Goal: Information Seeking & Learning: Learn about a topic

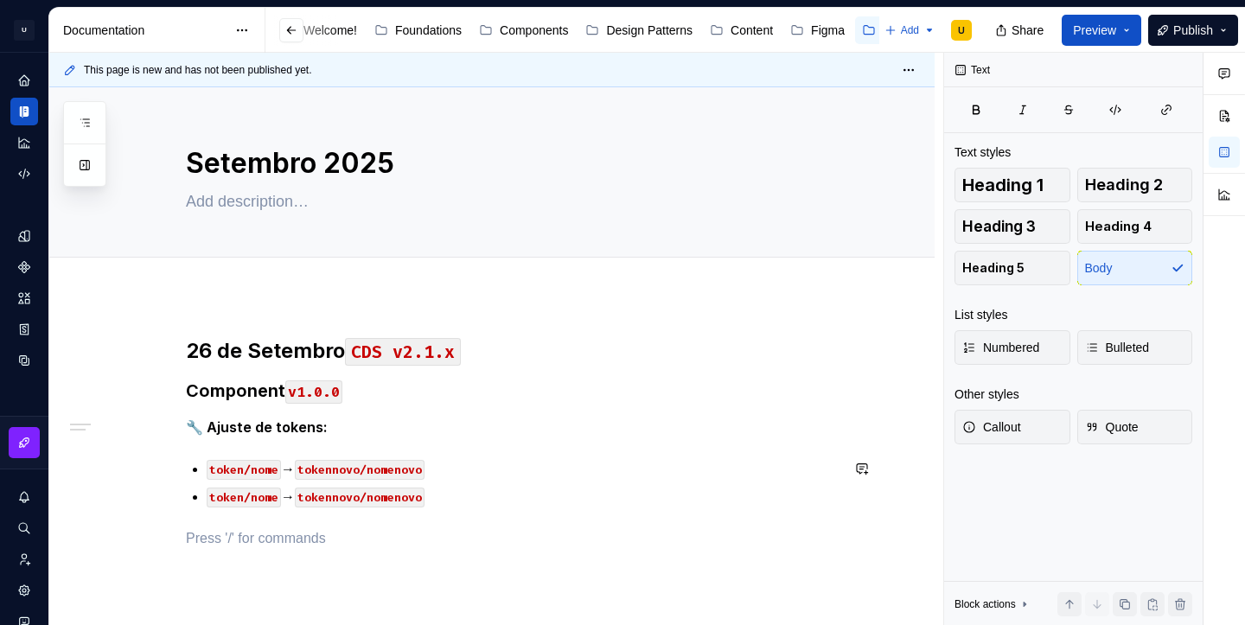
scroll to position [89, 0]
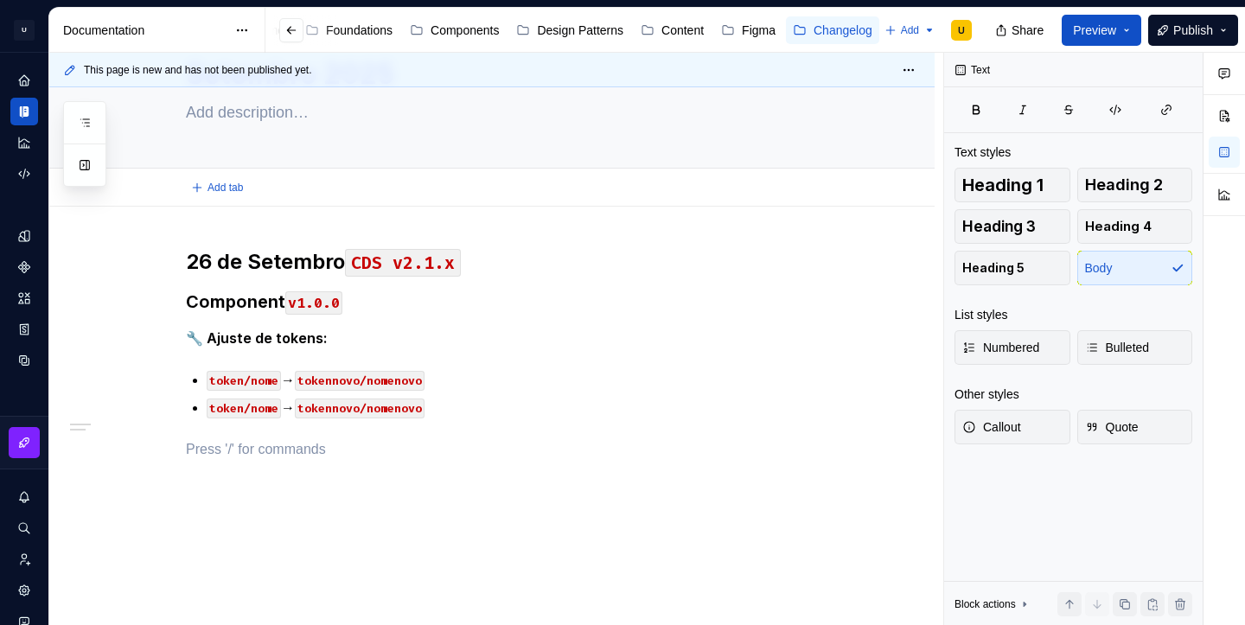
type textarea "*"
click at [208, 381] on div "26 de Setembro CDS v2.1.x Component v1.0.0 🔧 Ajuste de tokens: token/nome → tok…" at bounding box center [513, 354] width 654 height 212
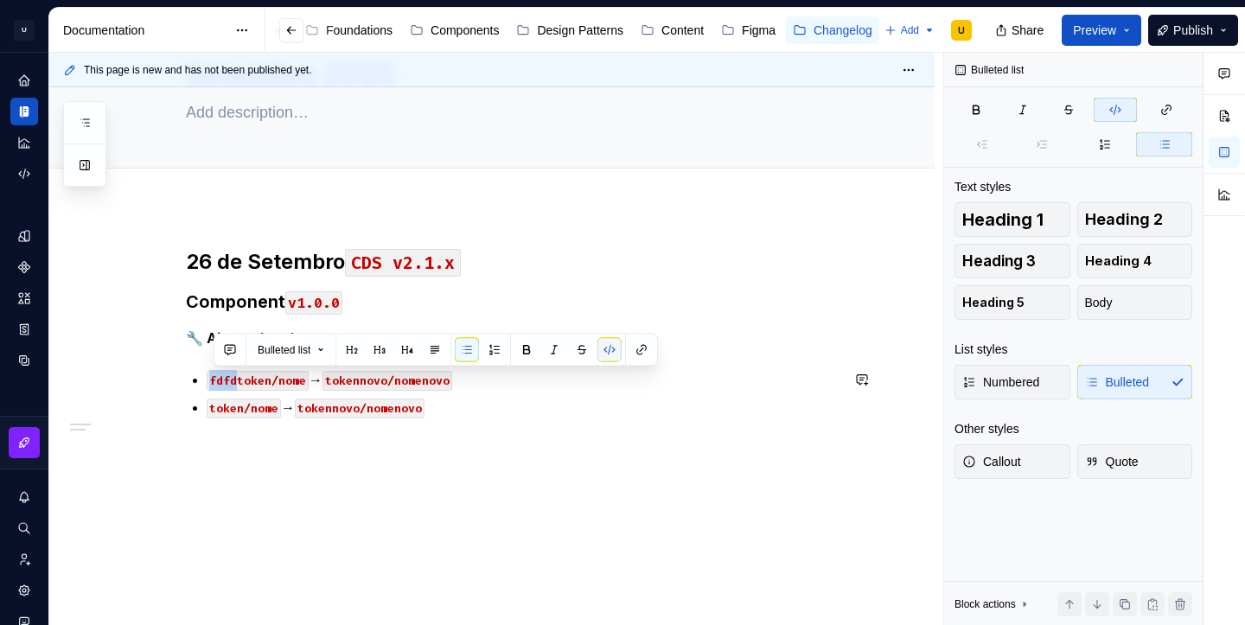
click at [606, 355] on button "button" at bounding box center [610, 350] width 24 height 24
copy p "Gap:"
click at [211, 411] on code "token/nome" at bounding box center [244, 409] width 74 height 20
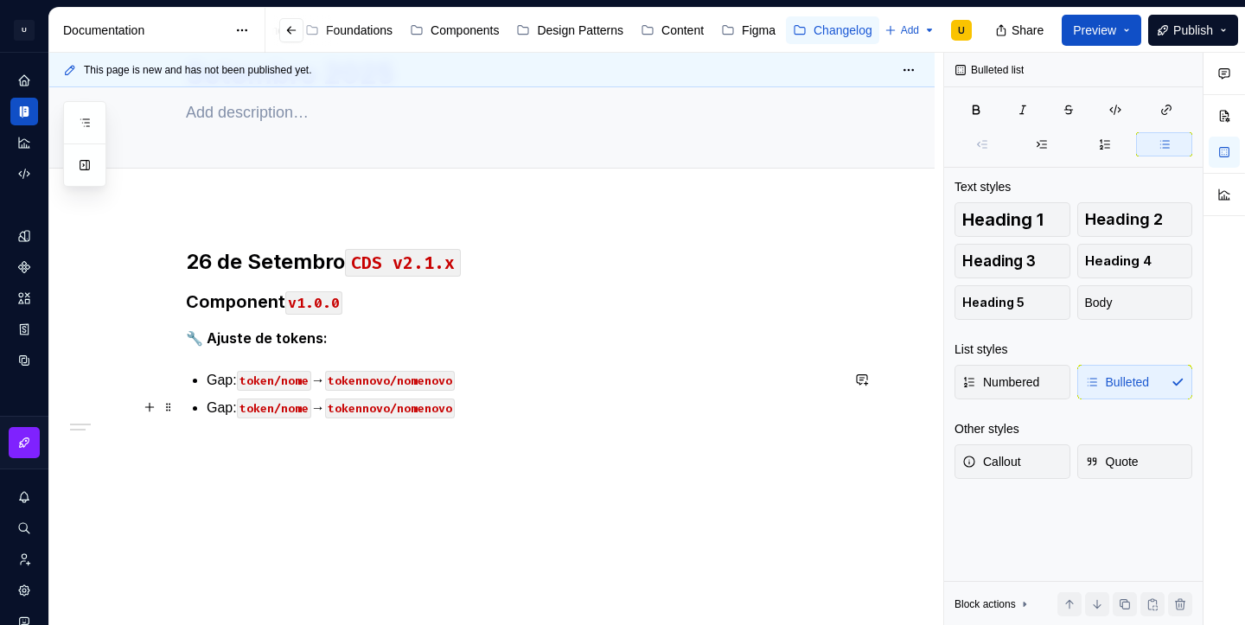
click at [221, 409] on p "Gap: token/nome → tokennovo/nomenovo" at bounding box center [523, 408] width 633 height 21
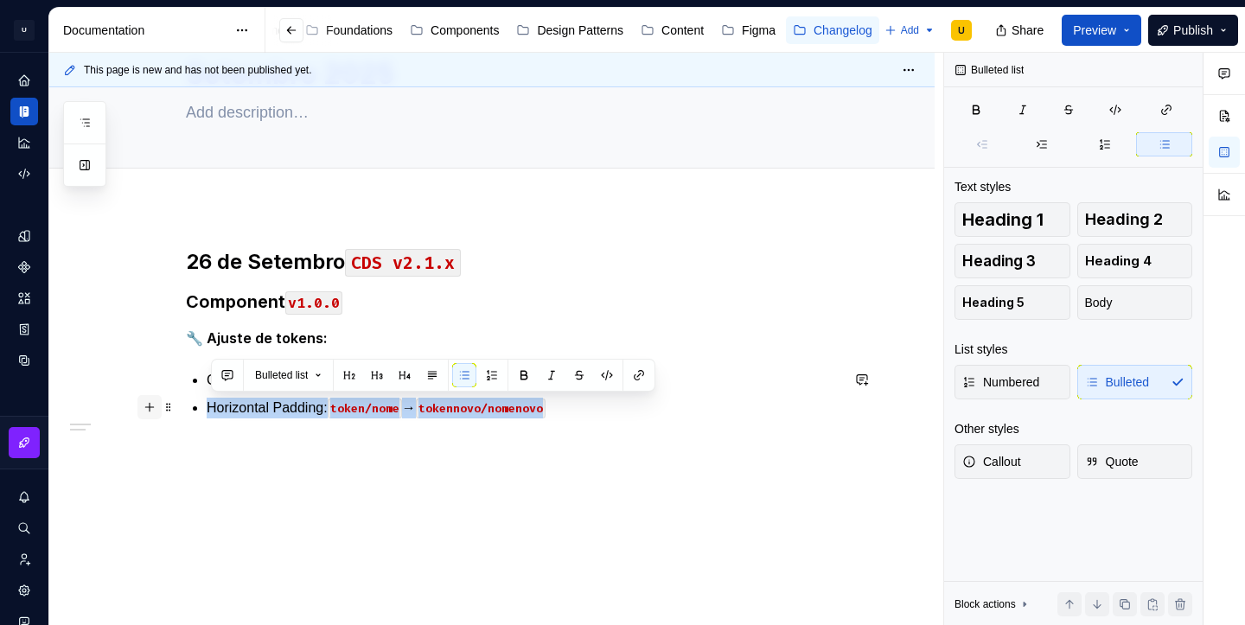
drag, startPoint x: 584, startPoint y: 413, endPoint x: 159, endPoint y: 398, distance: 424.9
click at [186, 398] on div "26 de Setembro CDS v2.1.x Component v1.0.0 🔧 Ajuste de tokens: Gap: token/nome …" at bounding box center [513, 364] width 654 height 233
copy p "Horizontal Padding: token/nome → tokennovo/nomenovo"
click at [605, 420] on div "26 de Setembro CDS v2.1.x Component v1.0.0 🔧 Ajuste de tokens: Gap: token/nome …" at bounding box center [513, 354] width 654 height 212
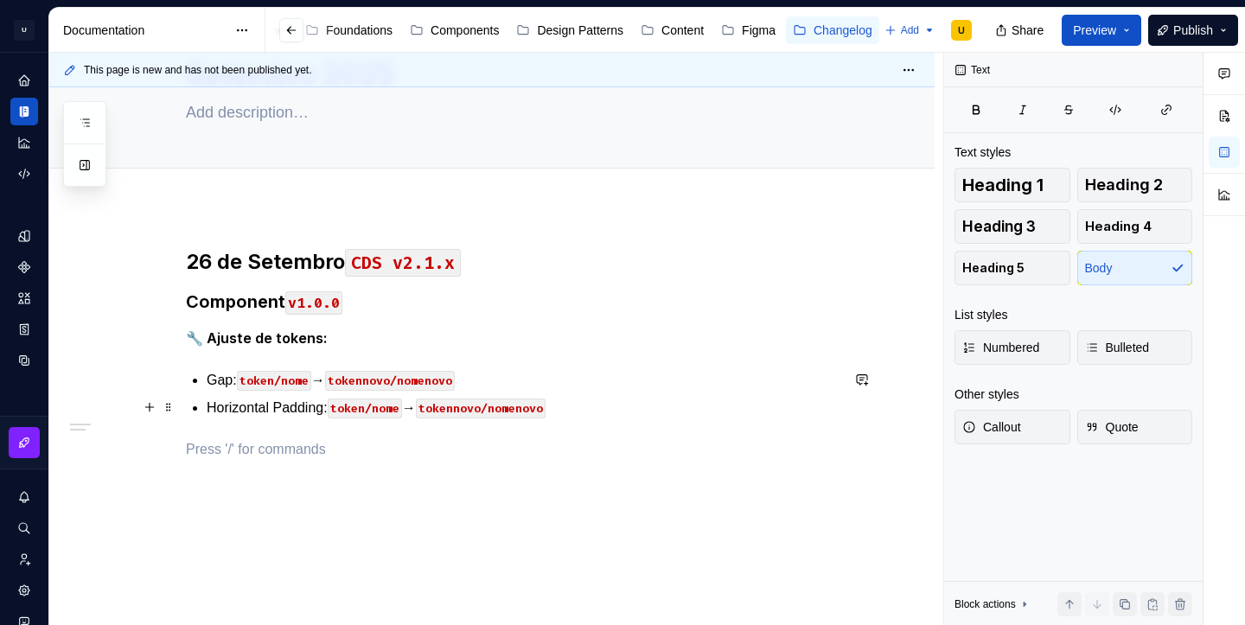
click at [595, 410] on p "Horizontal Padding: token/nome → tokennovo/nomenovo" at bounding box center [523, 408] width 633 height 21
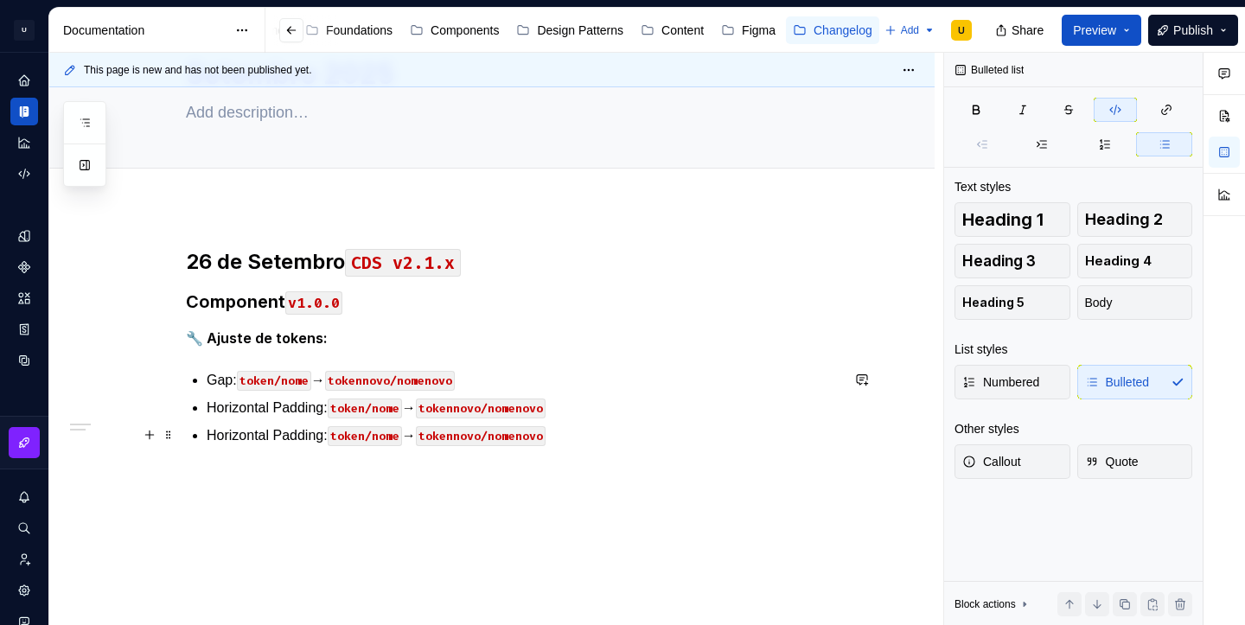
click at [247, 435] on p "Horizontal Padding: token/nome → tokennovo/nomenovo" at bounding box center [523, 436] width 633 height 21
click at [245, 299] on h3 "Component v1.0.0" at bounding box center [513, 302] width 654 height 24
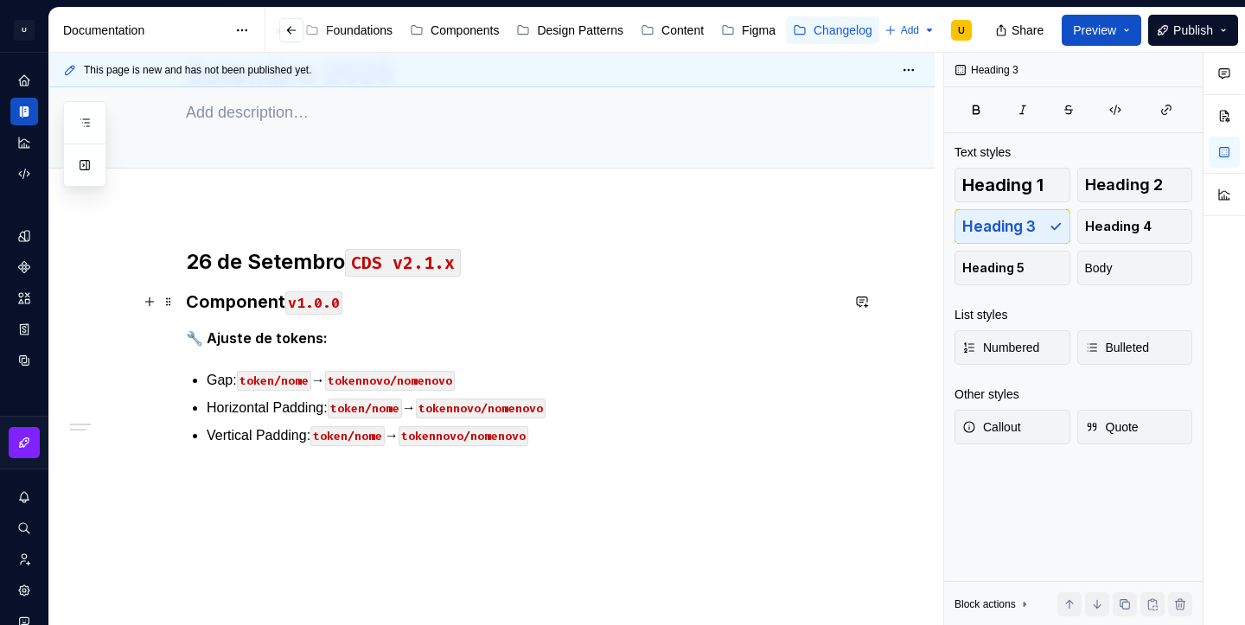
click at [245, 299] on h3 "Component v1.0.0" at bounding box center [513, 302] width 654 height 24
click at [290, 492] on div "26 de Setembro CDS v2.1.x Button v1.0.0 🔧 Ajuste de tokens: Gap: token/nome → t…" at bounding box center [513, 378] width 654 height 260
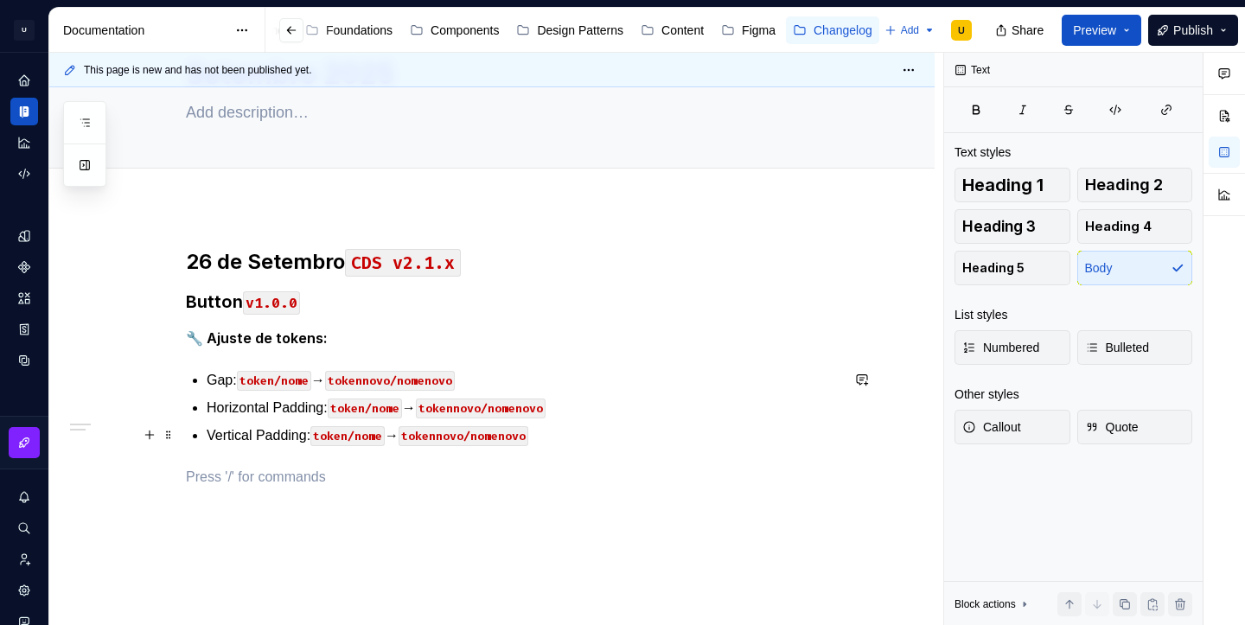
click at [579, 438] on p "Vertical Padding: token/nome → tokennovo/nomenovo" at bounding box center [523, 436] width 633 height 21
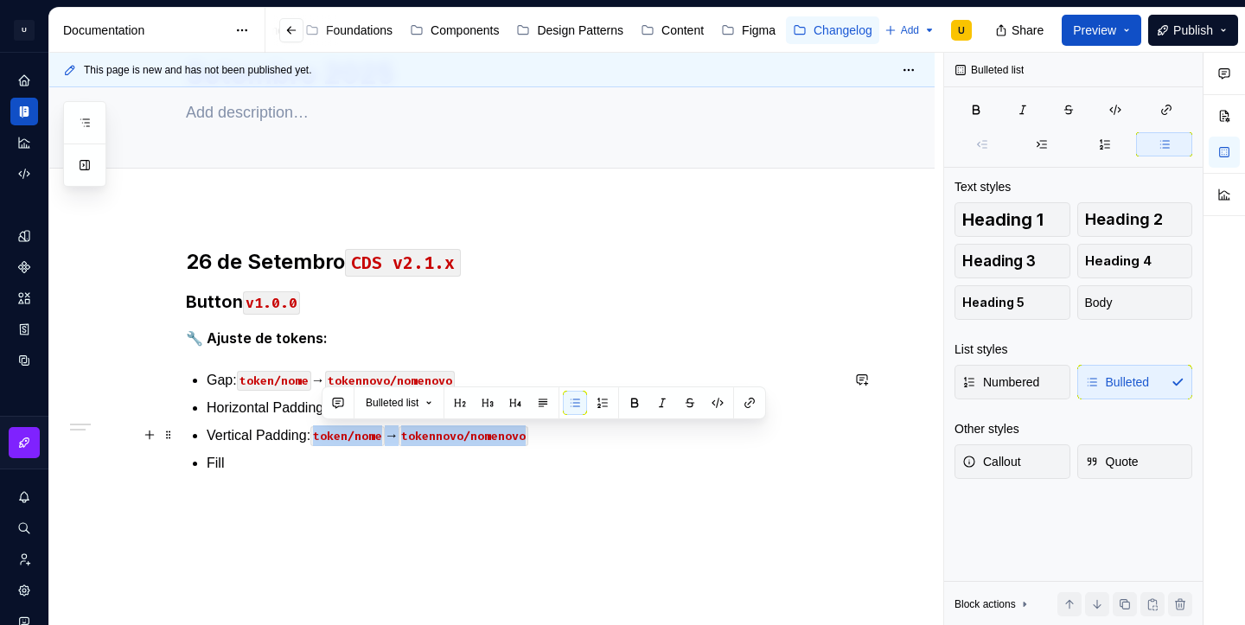
drag, startPoint x: 572, startPoint y: 437, endPoint x: 321, endPoint y: 437, distance: 250.8
click at [321, 437] on p "Vertical Padding: token/nome → tokennovo/nomenovo" at bounding box center [523, 436] width 633 height 21
copy p "token/nome → tokennovo/nomenovo"
click at [246, 470] on p "Fill" at bounding box center [523, 463] width 633 height 21
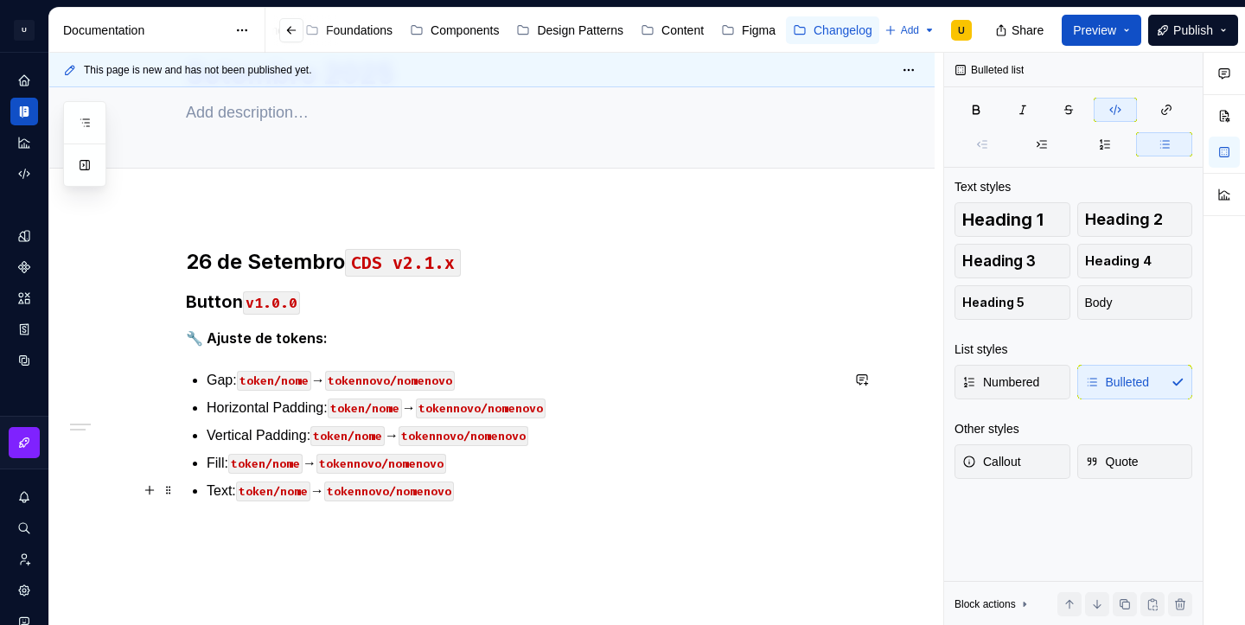
click at [246, 494] on p "Text: token/nome → tokennovo/nomenovo" at bounding box center [523, 491] width 633 height 21
click at [502, 495] on p "Text: token/nome → tokennovo/nomenovo" at bounding box center [523, 491] width 633 height 21
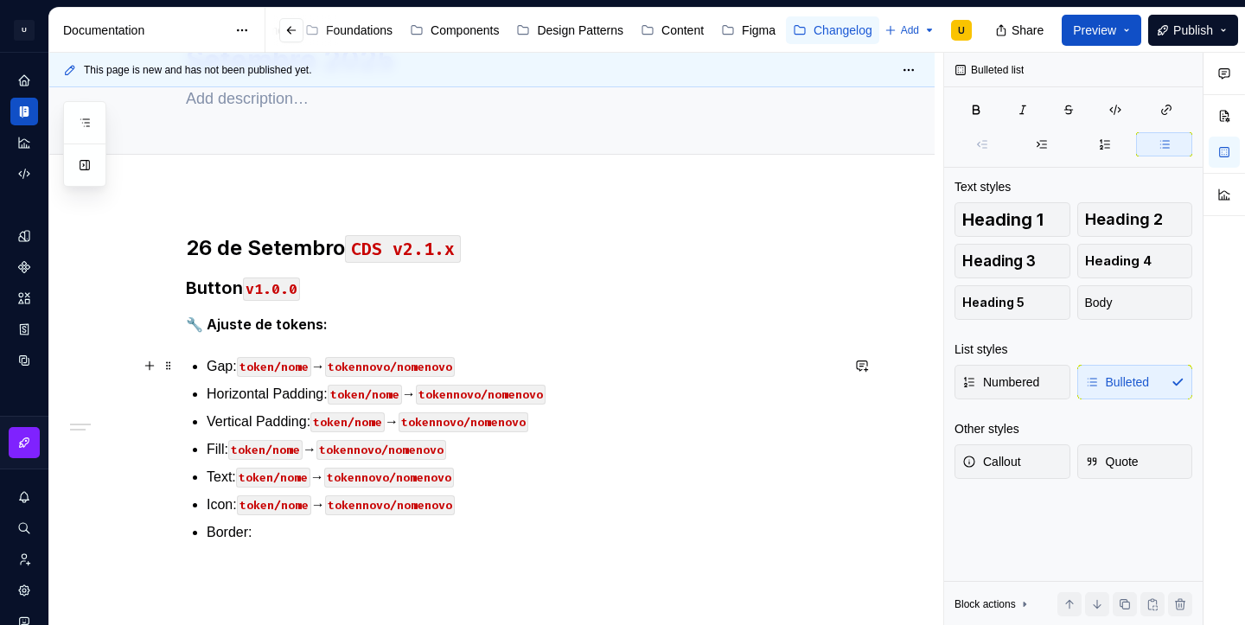
click at [244, 366] on p "Gap: token/nome → tokennovo/nomenovo" at bounding box center [523, 366] width 633 height 21
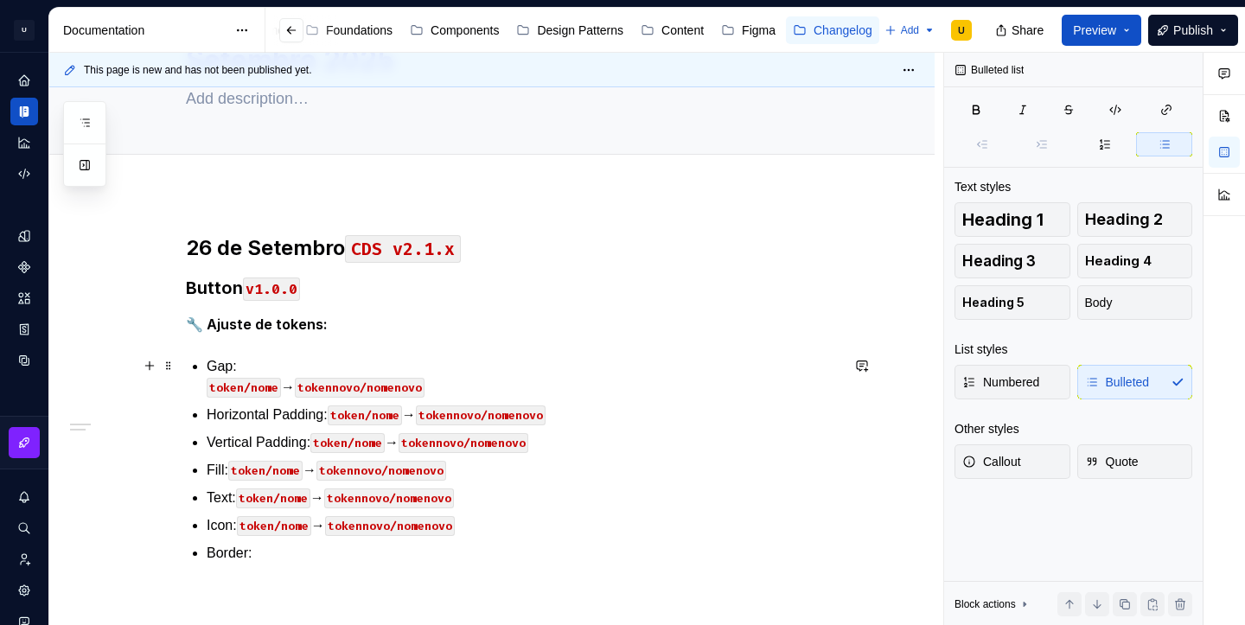
click at [254, 387] on code "token/nome" at bounding box center [244, 388] width 74 height 20
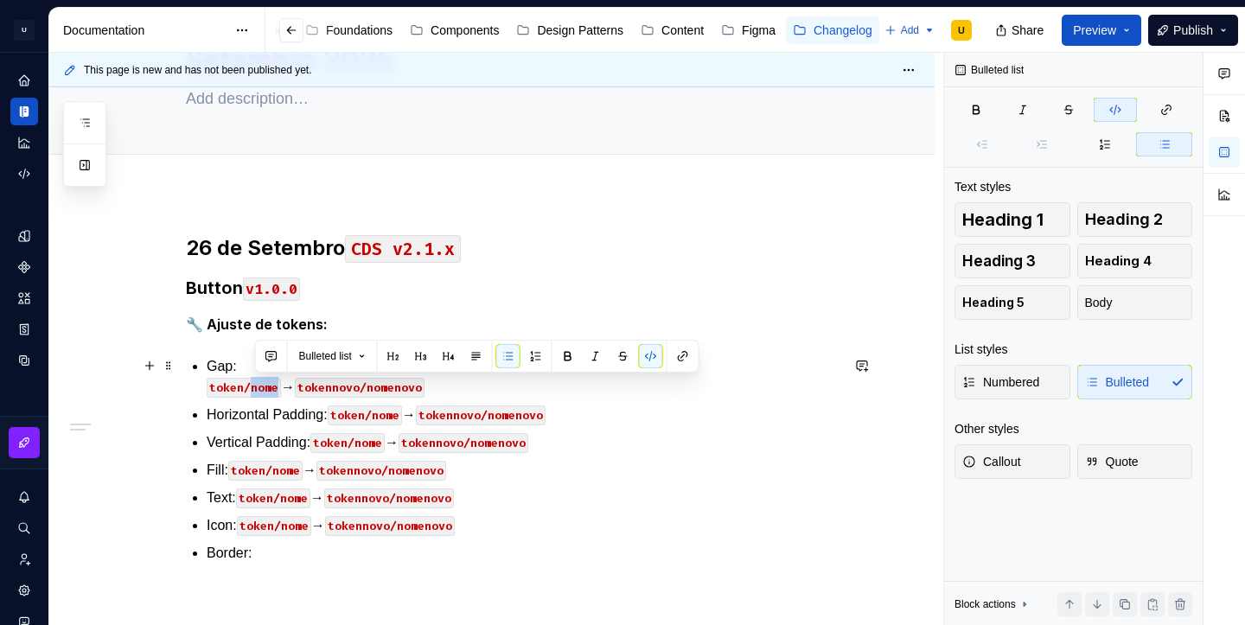
click at [254, 387] on code "token/nome" at bounding box center [244, 388] width 74 height 20
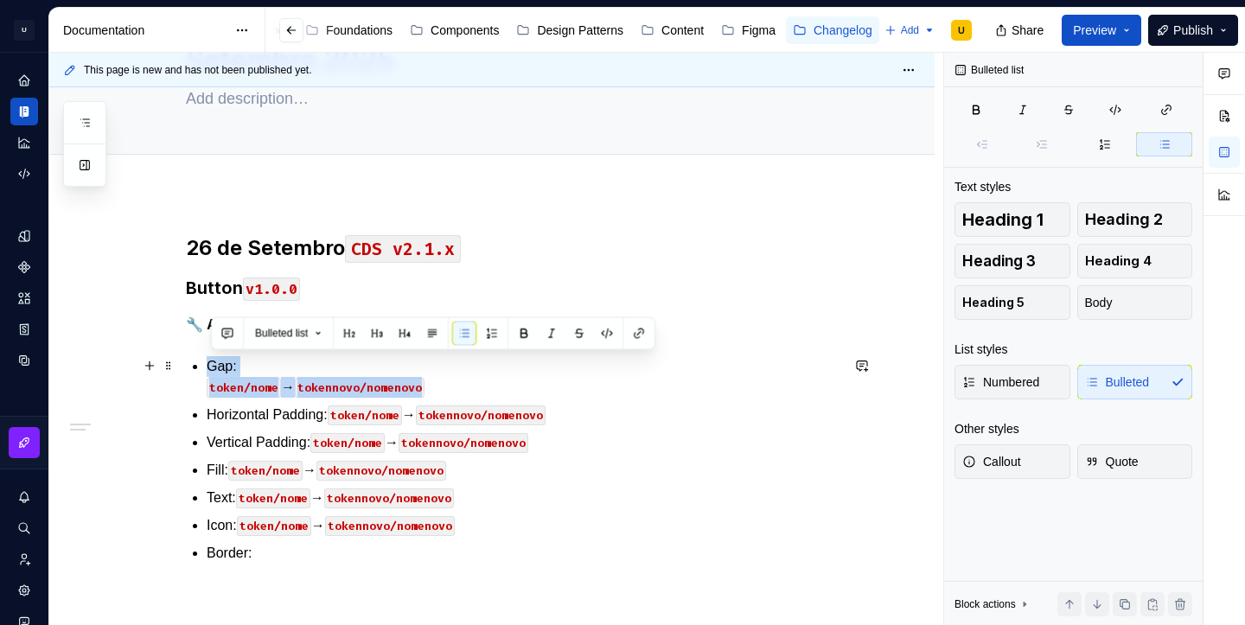
click at [254, 387] on code "token/nome" at bounding box center [244, 388] width 74 height 20
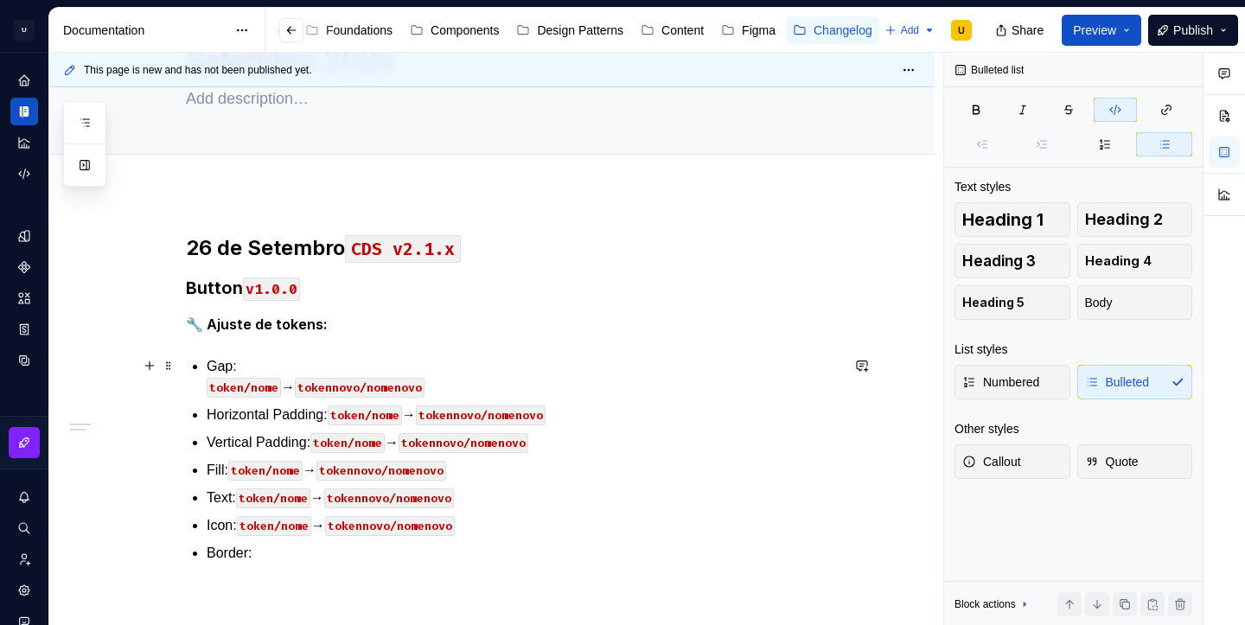
click at [208, 387] on div "26 de Setembro CDS v2.1.x Button v1.0.0 🔧 Ajuste de tokens: Gap: token/nome → t…" at bounding box center [513, 419] width 654 height 371
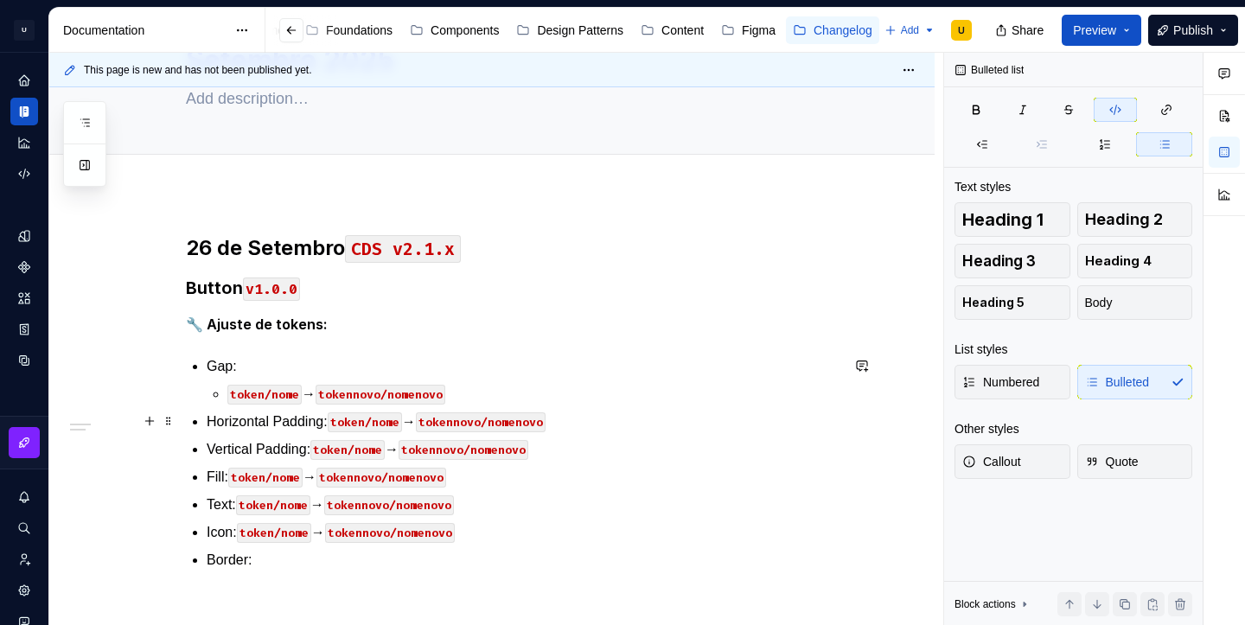
click at [342, 421] on code "token/nome" at bounding box center [365, 423] width 74 height 20
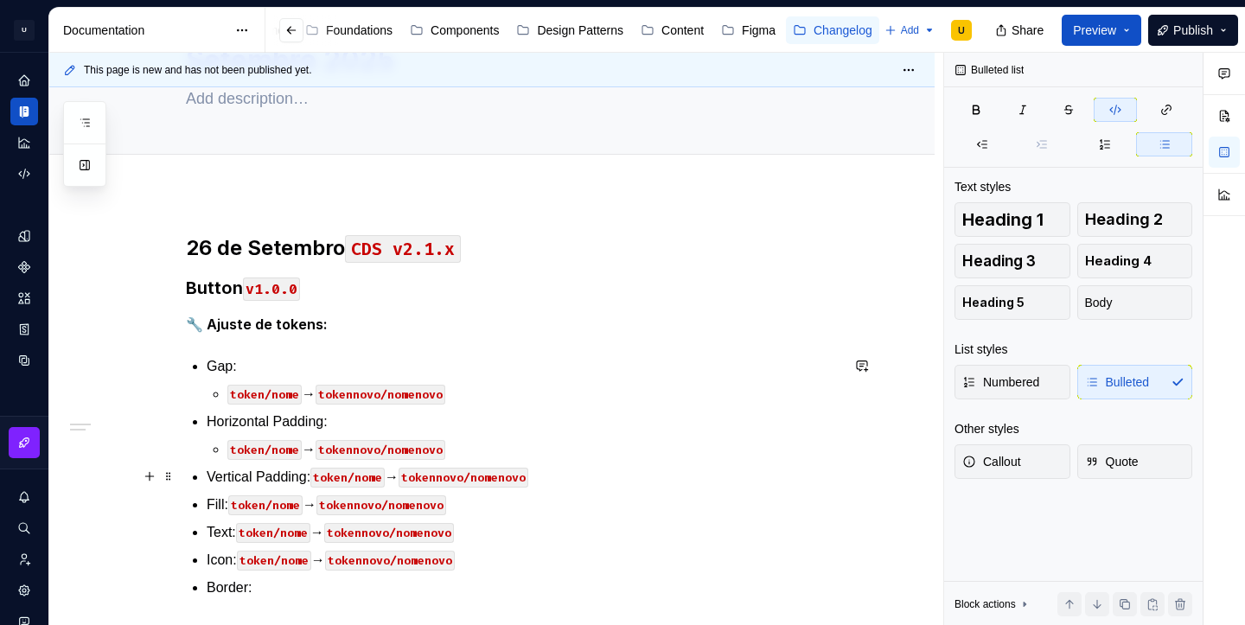
click at [324, 479] on p "Vertical Padding: token/nome → tokennovo/nomenovo" at bounding box center [523, 477] width 633 height 21
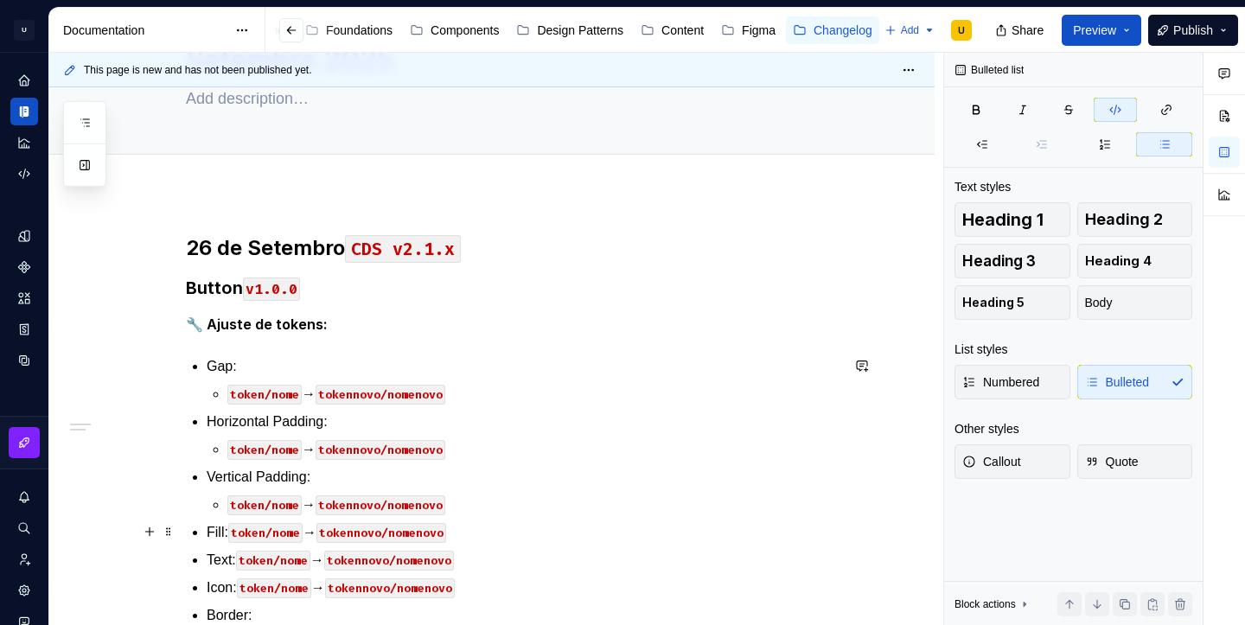
scroll to position [145, 0]
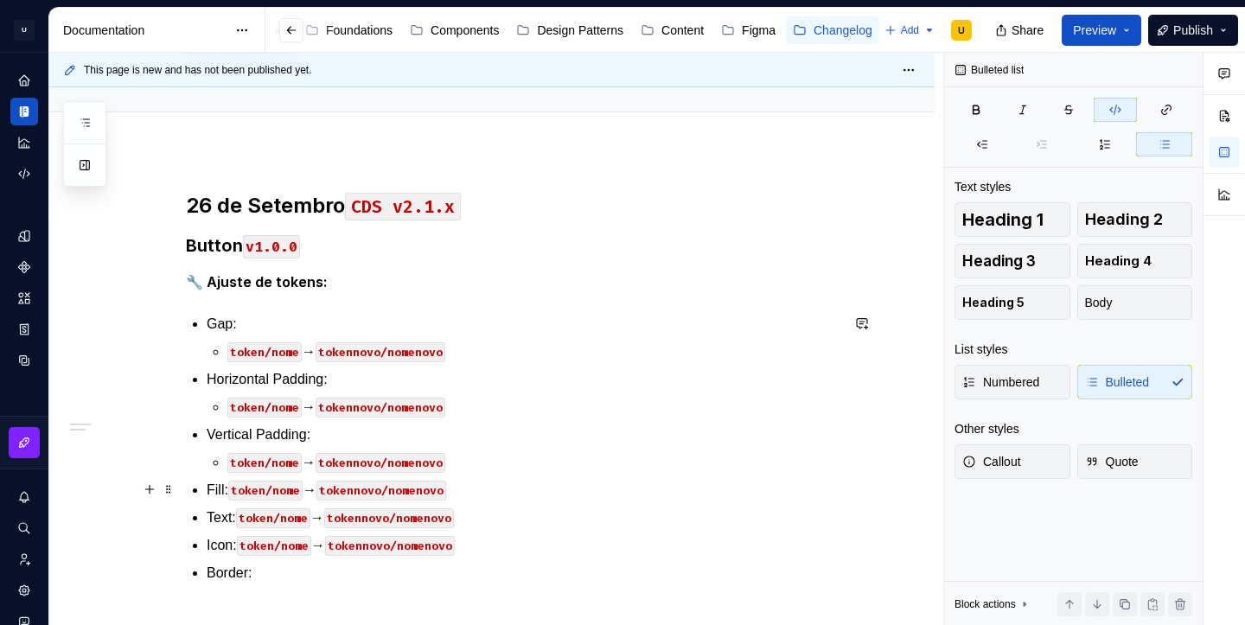
click at [242, 490] on code "token/nome" at bounding box center [265, 491] width 74 height 20
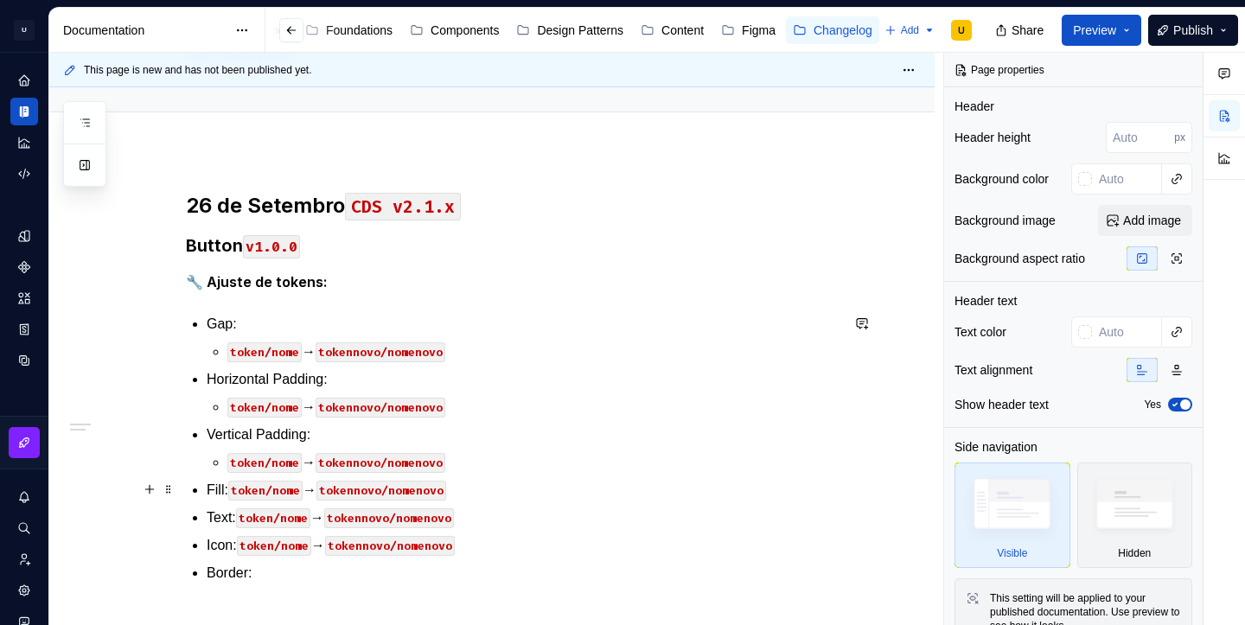
click at [240, 490] on code "token/nome" at bounding box center [265, 491] width 74 height 20
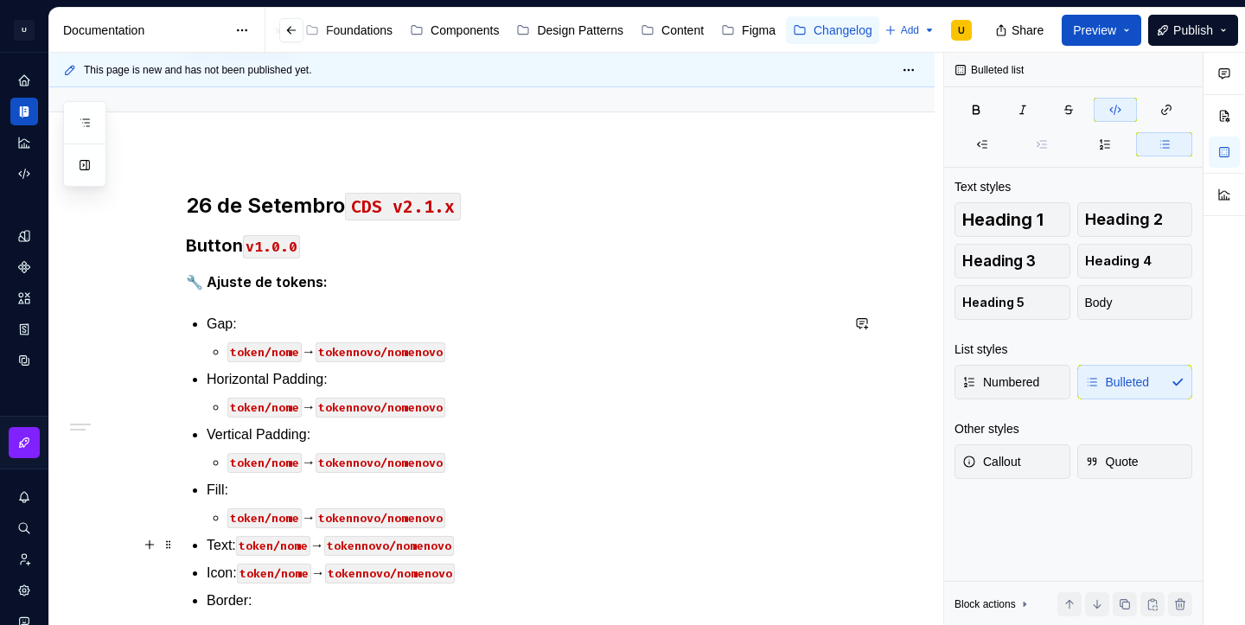
click at [247, 545] on code "token/nome" at bounding box center [273, 546] width 74 height 20
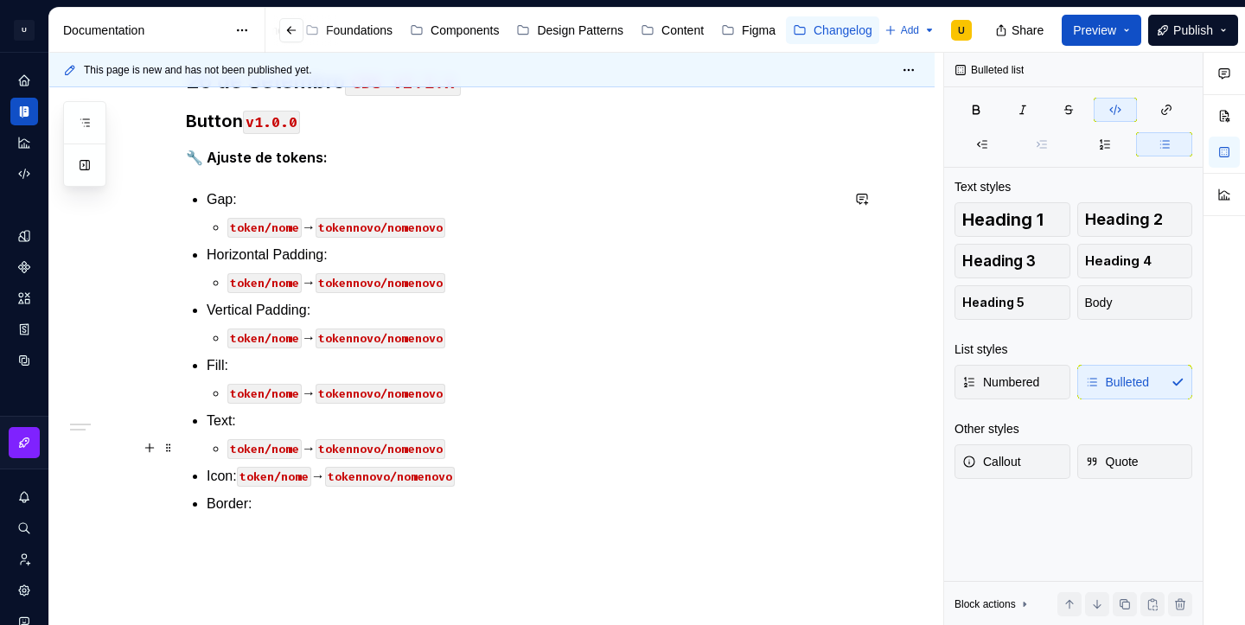
scroll to position [276, 0]
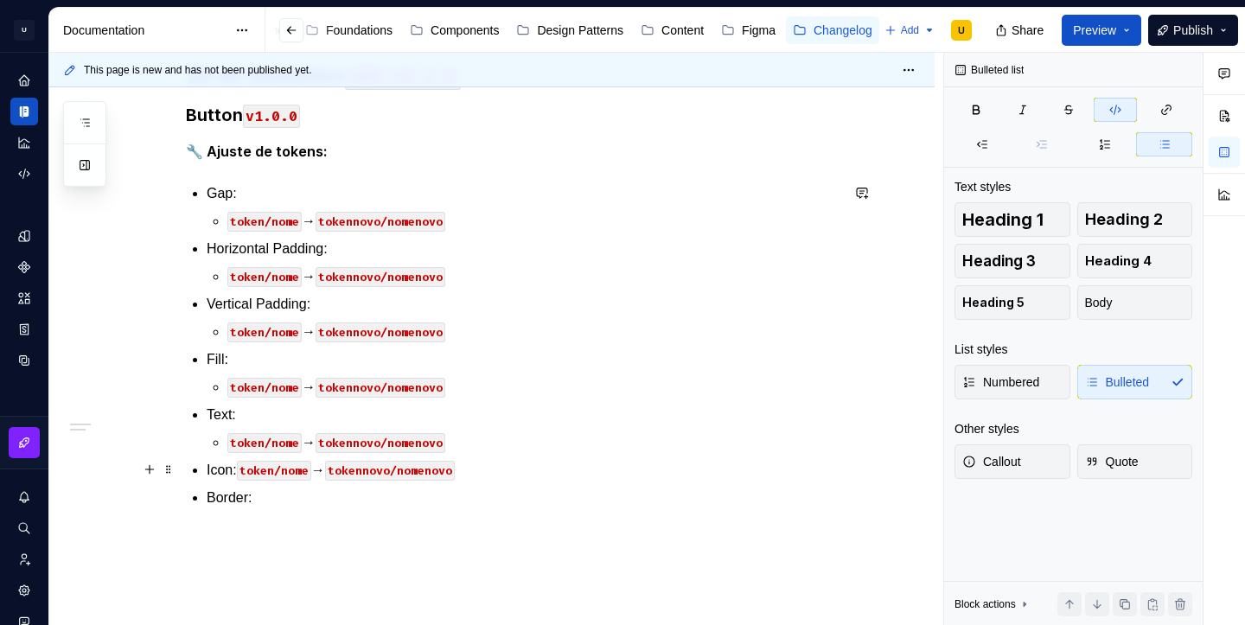
click at [245, 470] on p "Icon: token/nome → tokennovo/nomenovo" at bounding box center [523, 470] width 633 height 21
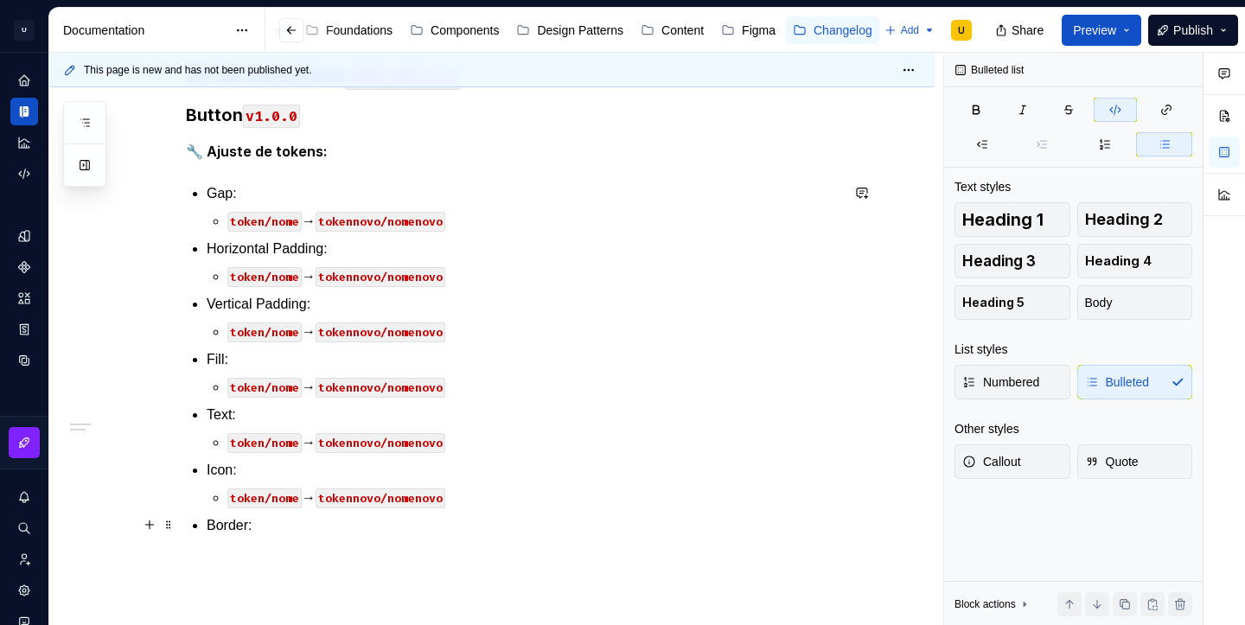
click at [287, 522] on p "Border:" at bounding box center [523, 525] width 633 height 21
click at [266, 527] on p "Border: token/nome → tokennovo/nomenovo" at bounding box center [523, 525] width 633 height 21
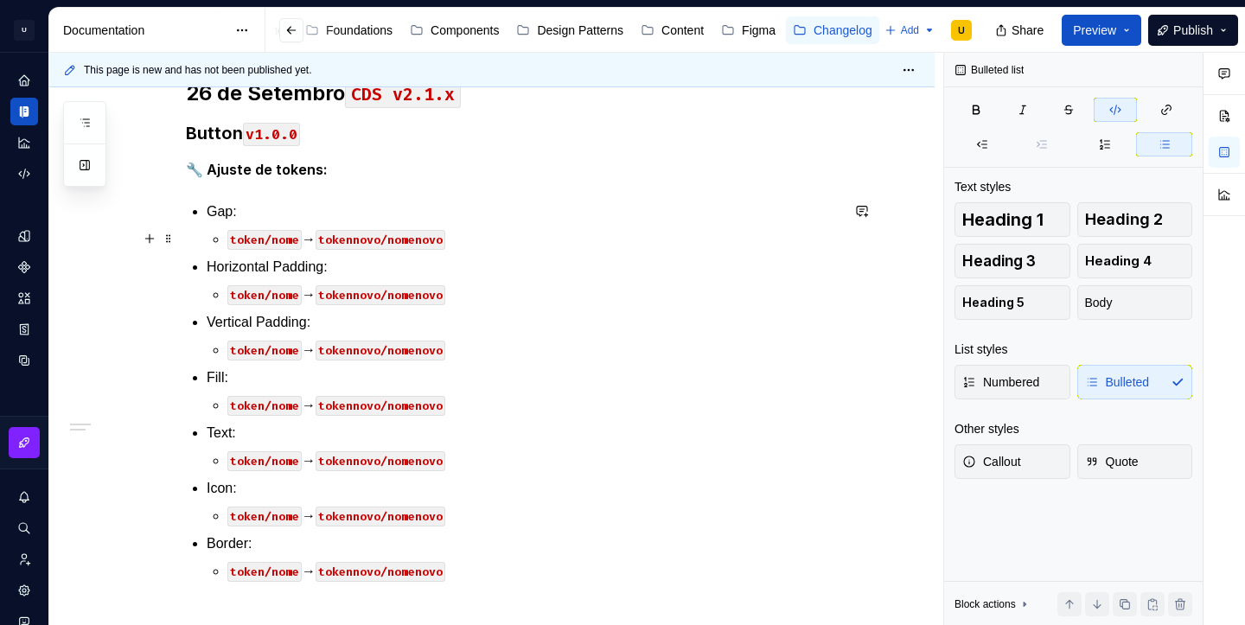
click at [263, 242] on code "token/nome" at bounding box center [264, 240] width 74 height 20
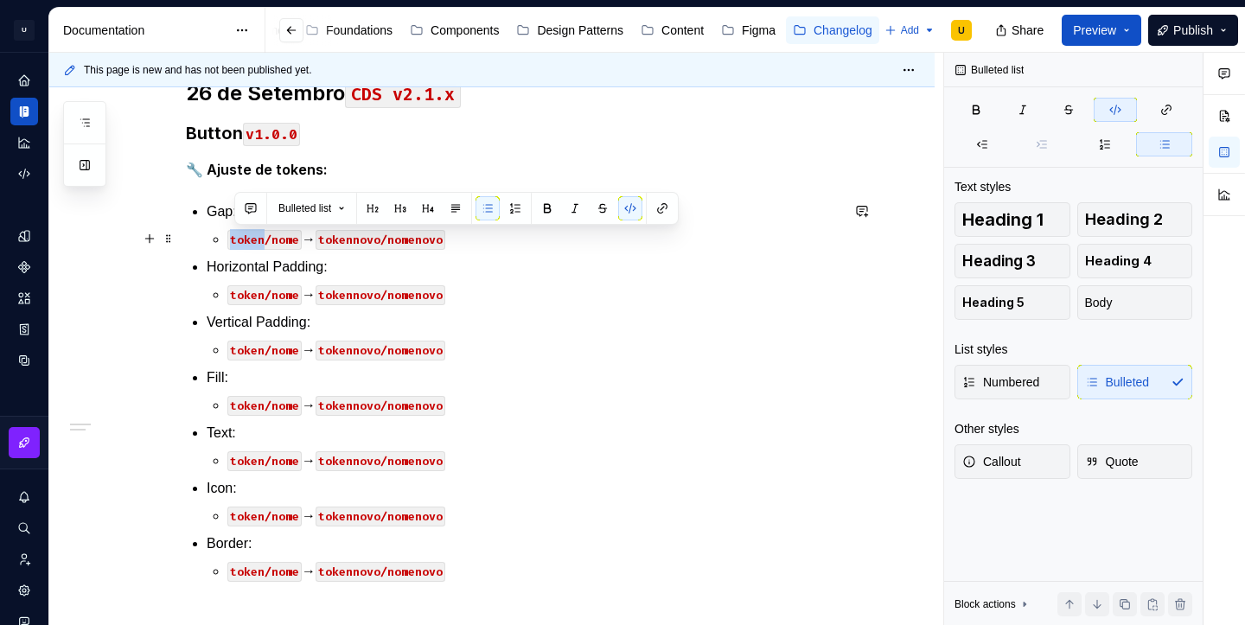
click at [263, 242] on code "token/nome" at bounding box center [264, 240] width 74 height 20
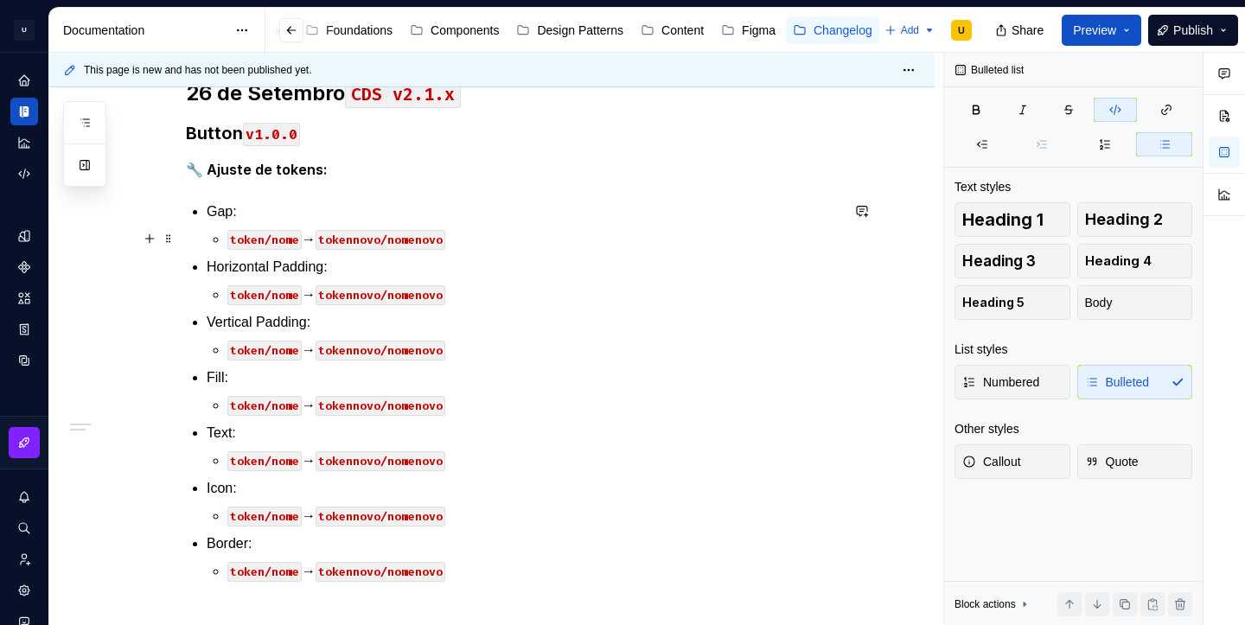
click at [263, 242] on code "token/nome" at bounding box center [264, 240] width 74 height 20
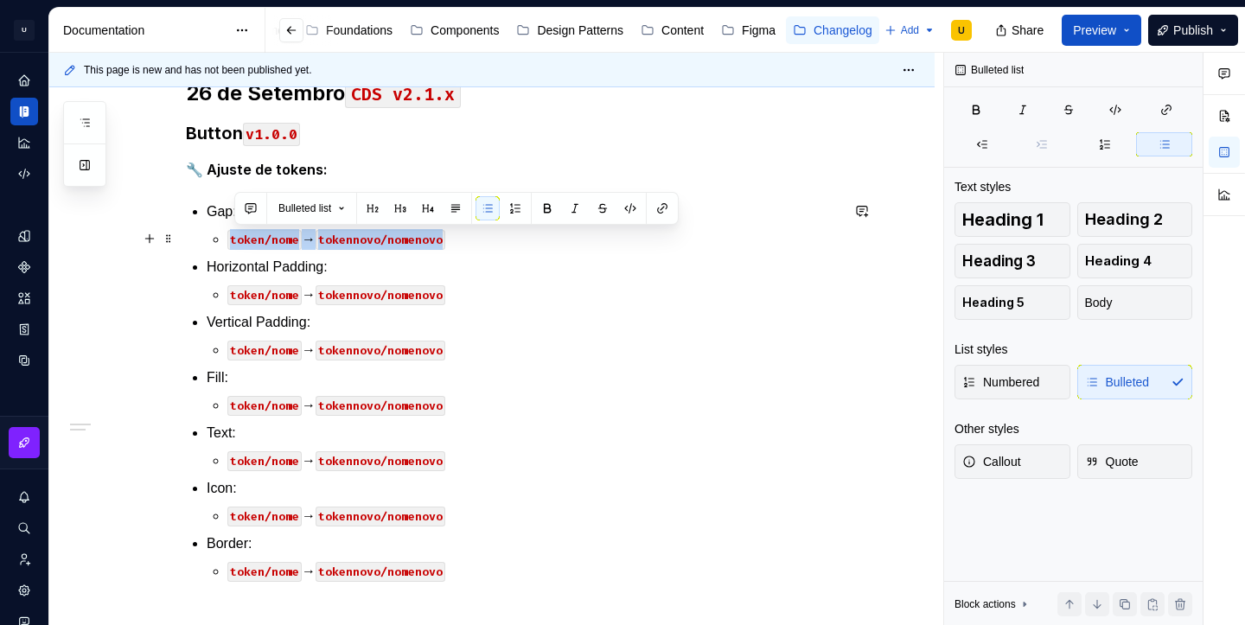
click at [263, 242] on code "token/nome" at bounding box center [264, 240] width 74 height 20
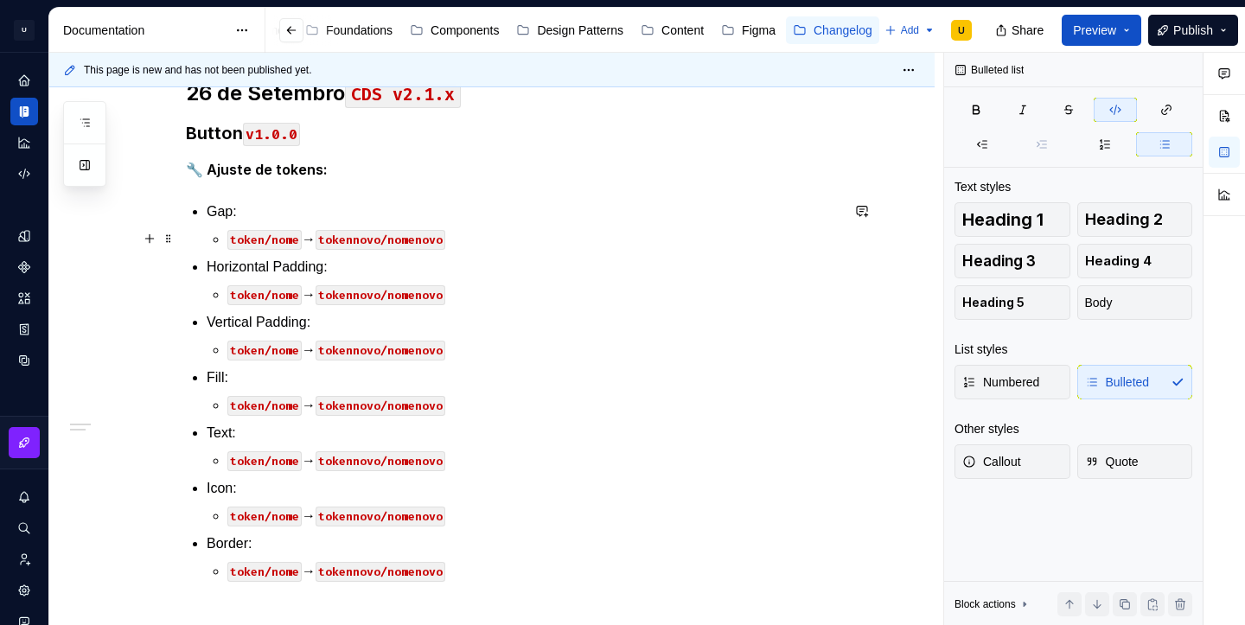
click at [287, 240] on code "token/nome" at bounding box center [264, 240] width 74 height 20
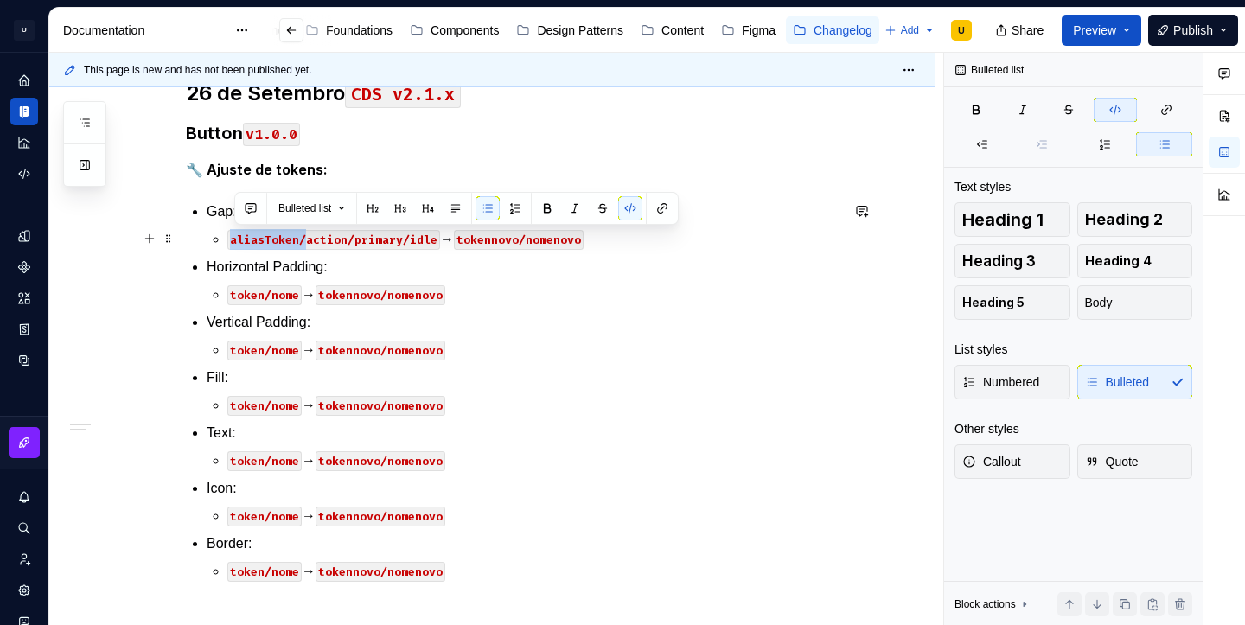
drag, startPoint x: 311, startPoint y: 237, endPoint x: 234, endPoint y: 235, distance: 77.0
click at [234, 235] on code "aliasToken/action/primary/idle" at bounding box center [333, 240] width 213 height 20
copy code "aliasToken/"
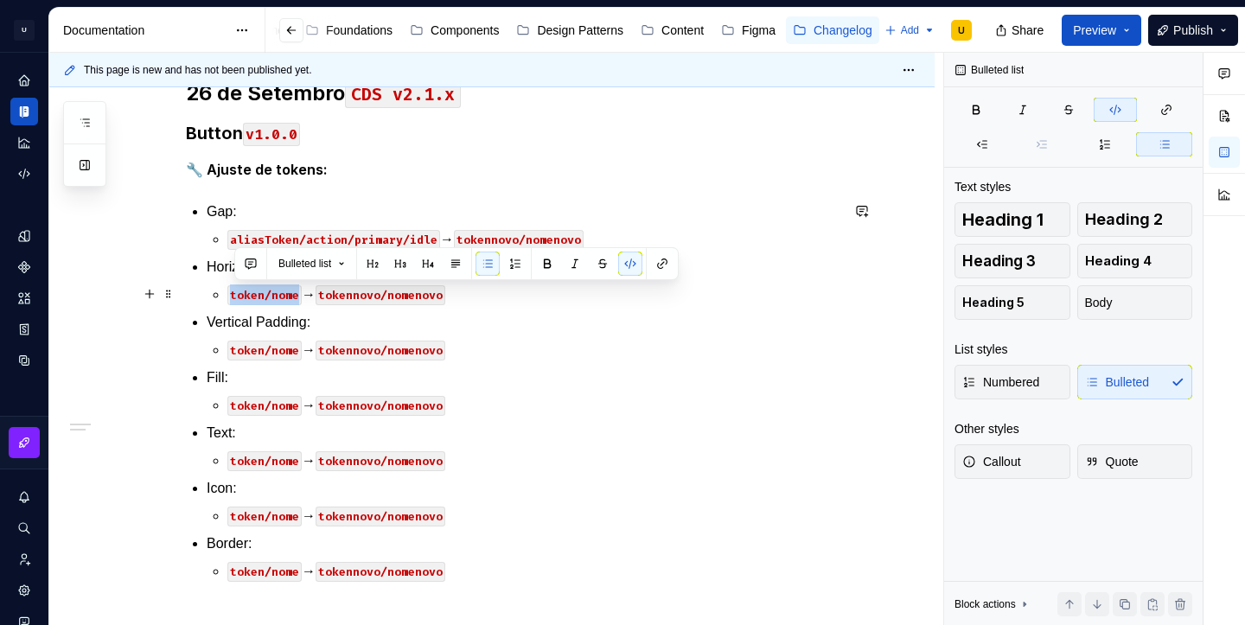
drag, startPoint x: 300, startPoint y: 296, endPoint x: 230, endPoint y: 296, distance: 70.1
click at [230, 296] on li "Horizontal Padding: token/nome → tokennovo/nomenovo" at bounding box center [523, 281] width 633 height 48
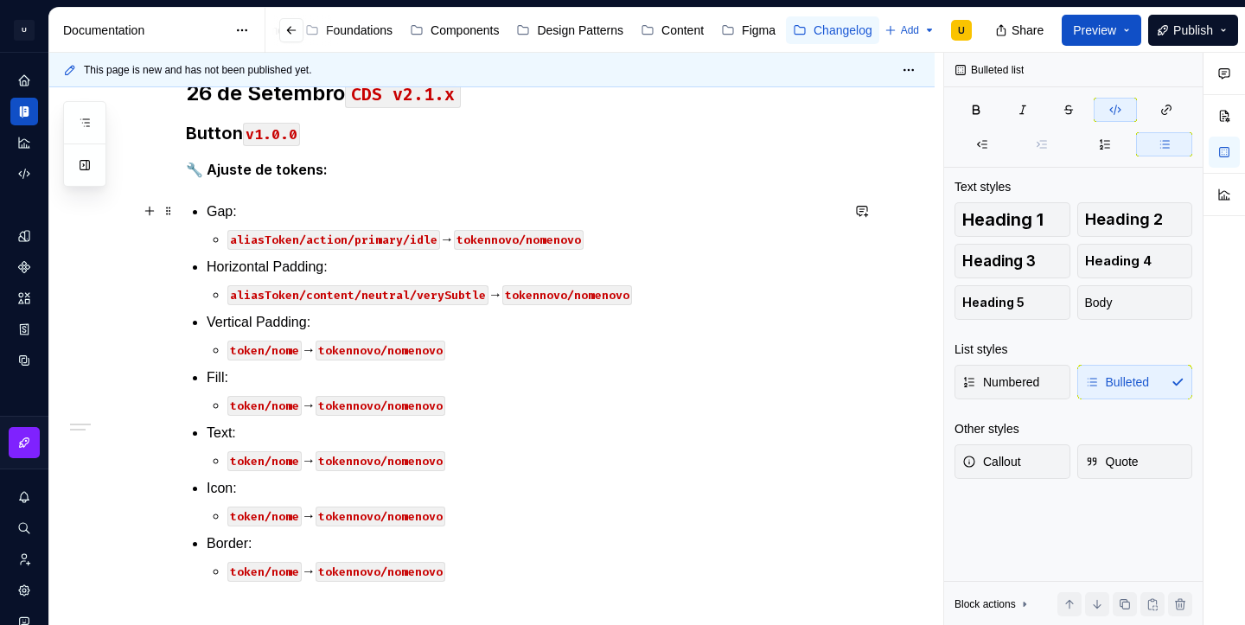
click at [224, 209] on p "Gap:" at bounding box center [523, 212] width 633 height 21
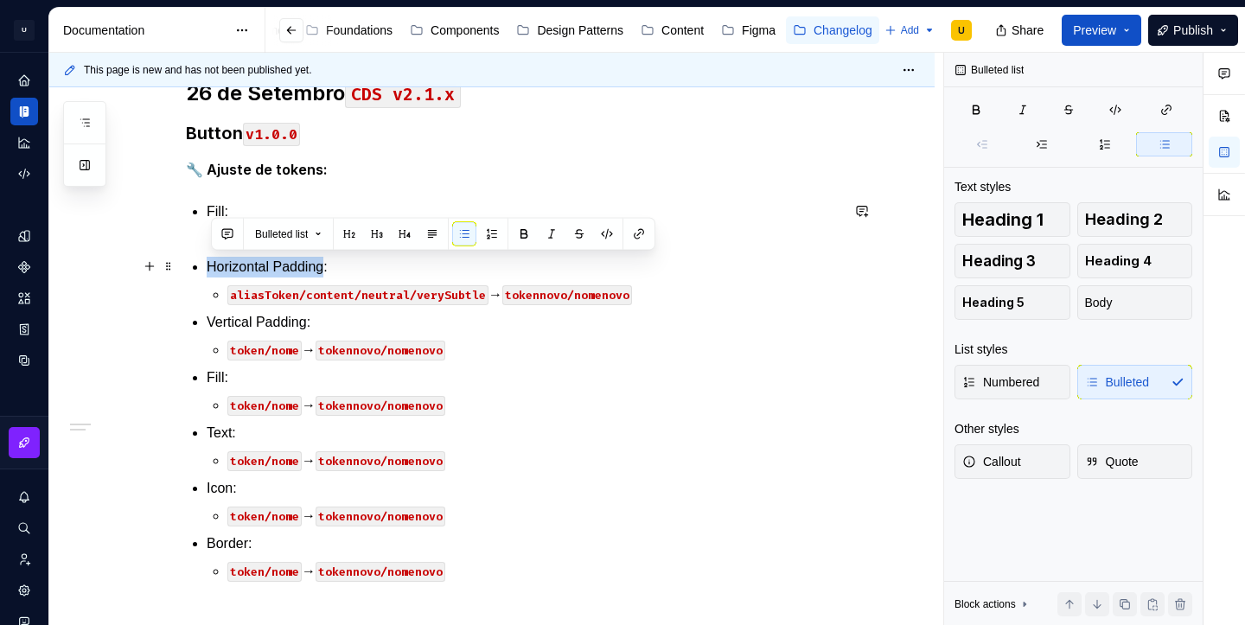
drag, startPoint x: 333, startPoint y: 266, endPoint x: 214, endPoint y: 262, distance: 119.4
click at [214, 262] on p "Horizontal Padding:" at bounding box center [523, 267] width 633 height 21
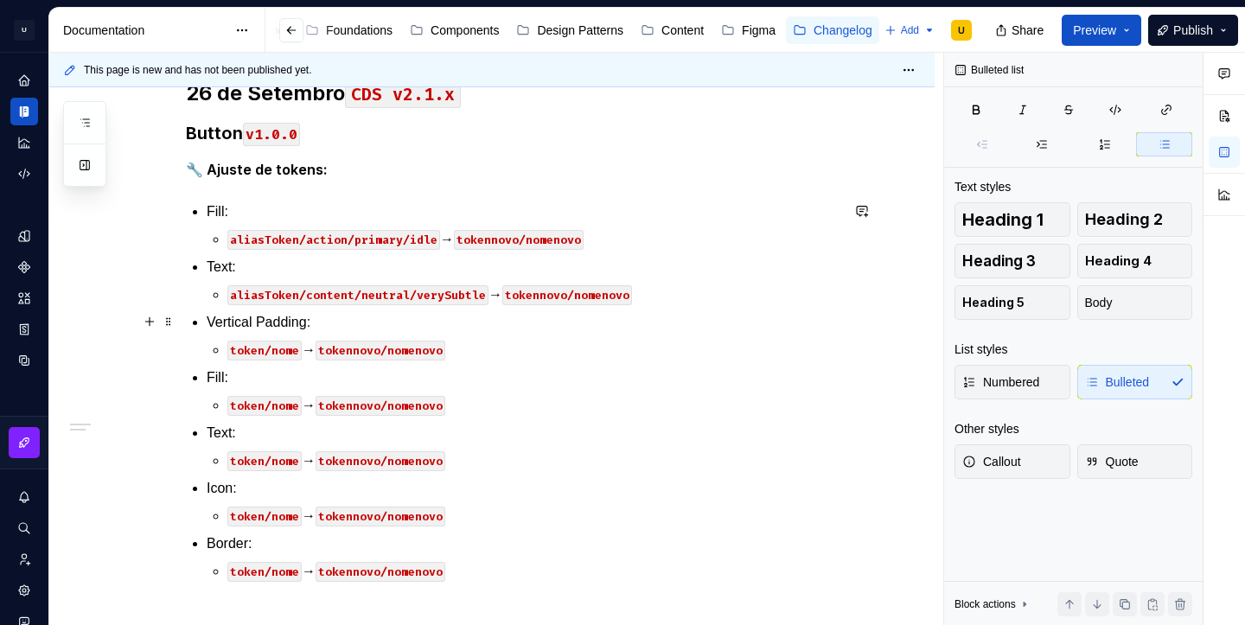
click at [283, 319] on p "Vertical Padding:" at bounding box center [523, 322] width 633 height 21
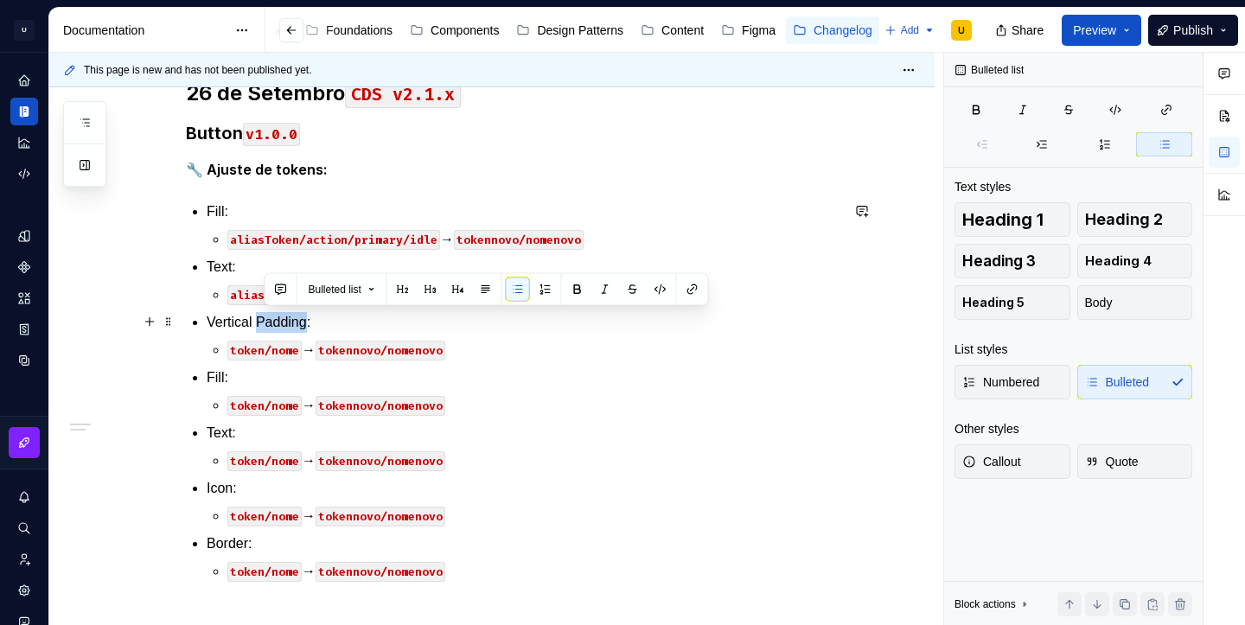
click at [283, 319] on p "Vertical Padding:" at bounding box center [523, 322] width 633 height 21
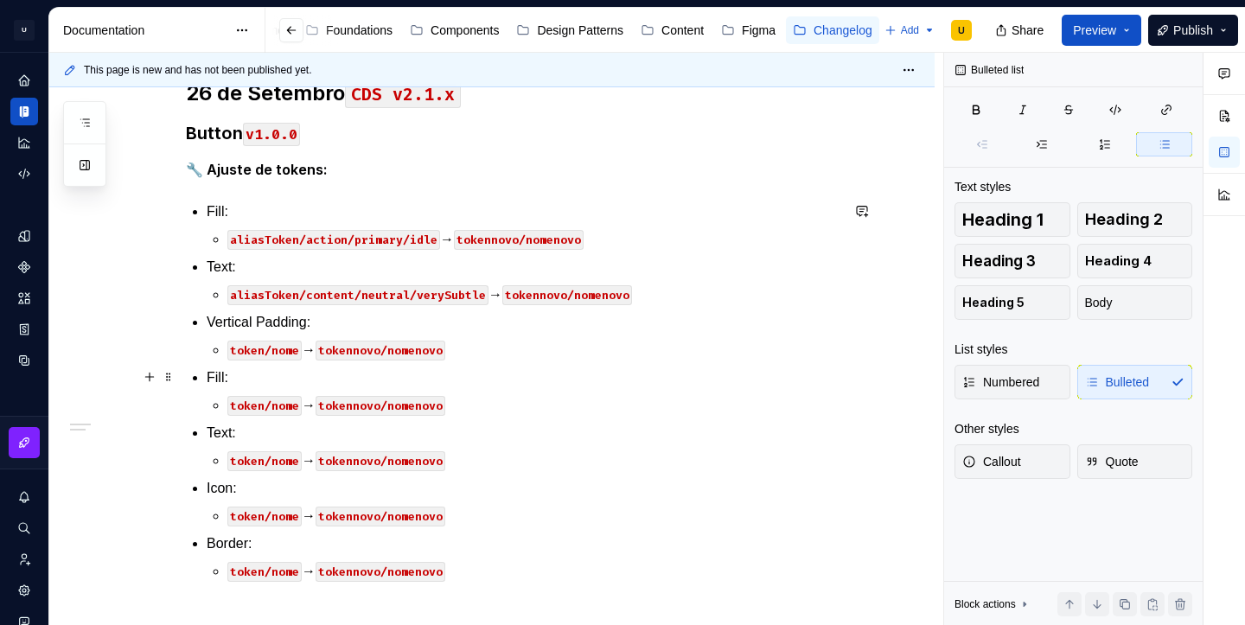
click at [219, 376] on p "Fill:" at bounding box center [523, 378] width 633 height 21
click at [228, 436] on p "Text:" at bounding box center [523, 433] width 633 height 21
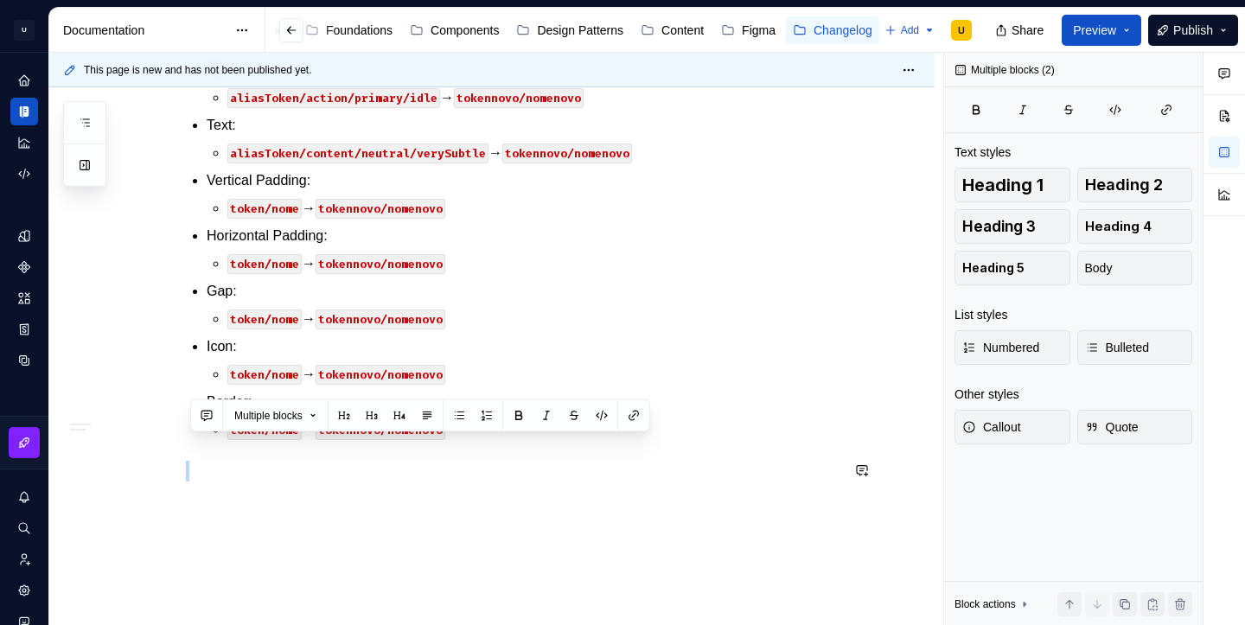
scroll to position [433, 0]
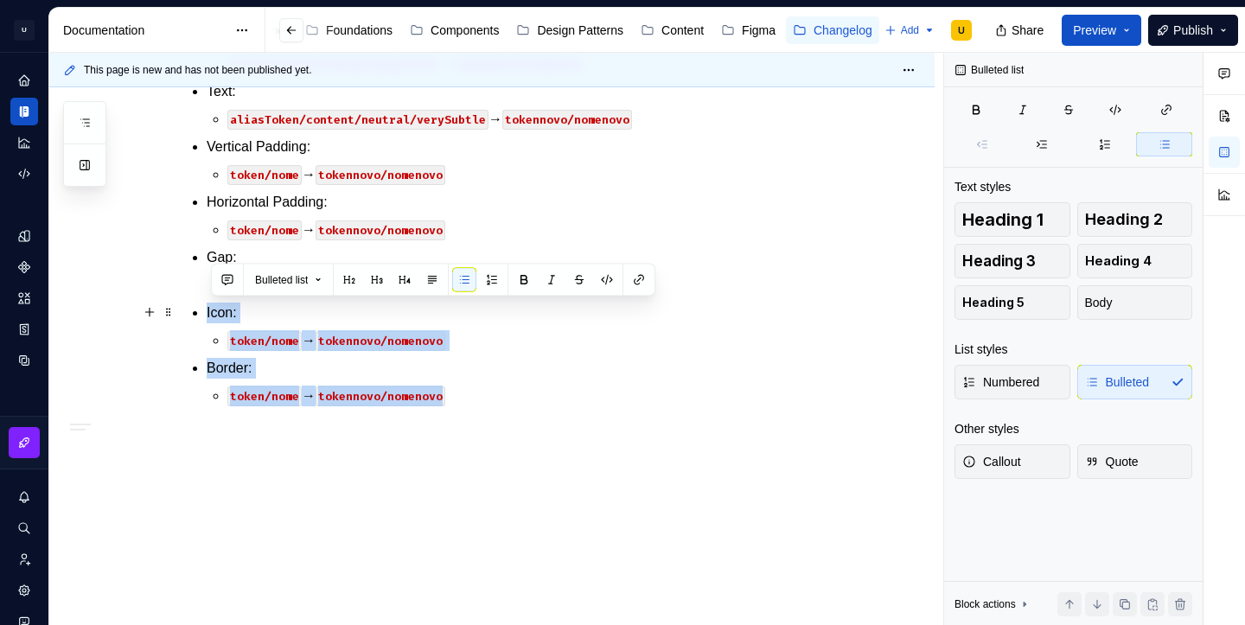
drag, startPoint x: 468, startPoint y: 575, endPoint x: 202, endPoint y: 310, distance: 374.9
click at [207, 310] on ul "Fill: aliasToken/action/primary/idle → tokennovo/nomenovo Text: aliasToken/cont…" at bounding box center [523, 216] width 633 height 381
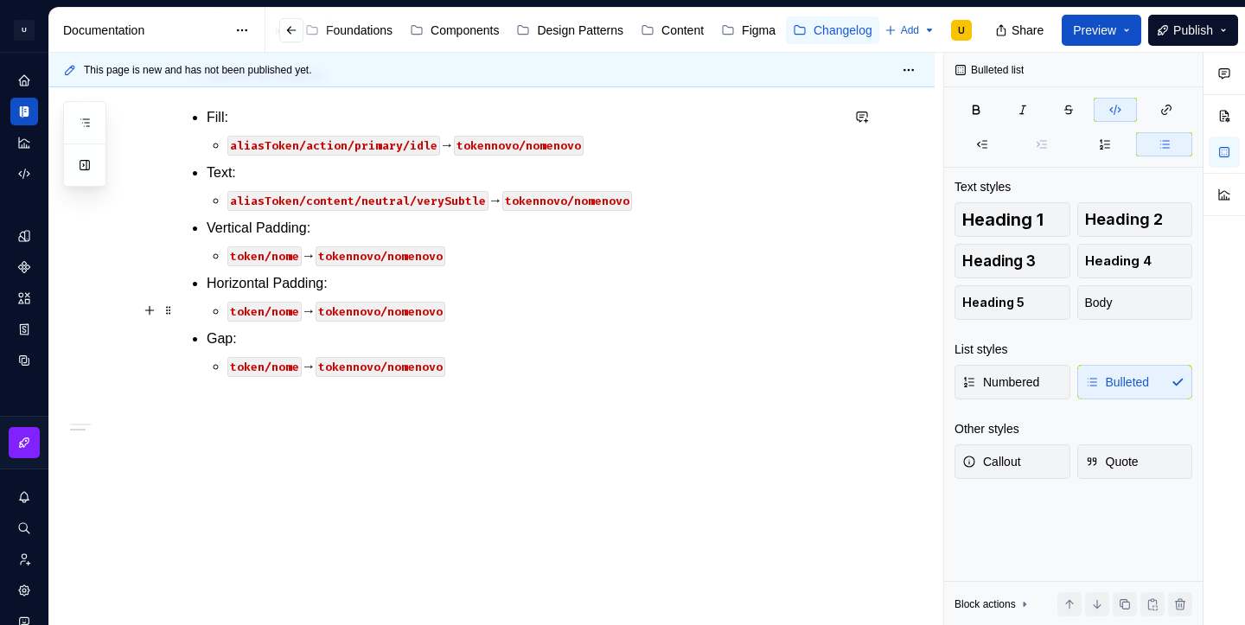
scroll to position [314, 0]
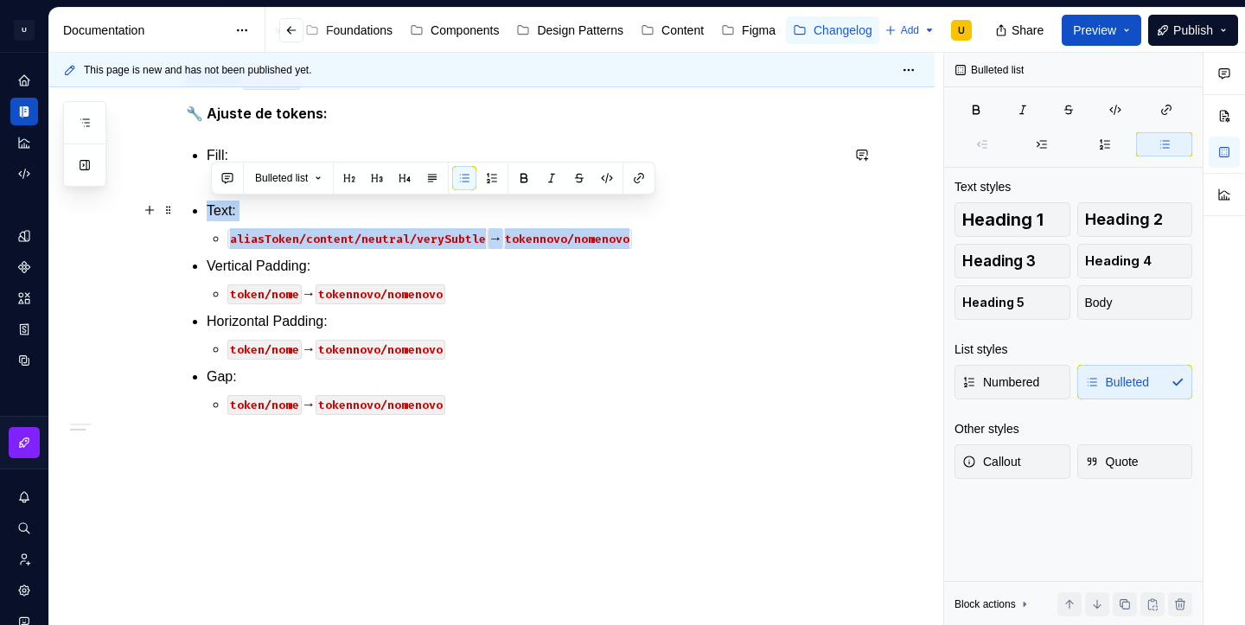
drag, startPoint x: 669, startPoint y: 240, endPoint x: 196, endPoint y: 214, distance: 472.9
click at [196, 214] on div "26 de Setembro CDS v2.1.x Button v1.0.0 🔧 Ajuste de tokens: Fill: aliasToken/ac…" at bounding box center [513, 239] width 654 height 433
copy li "Text: aliasToken/content/neutral/verySubtle → tokennovo/nomenovo"
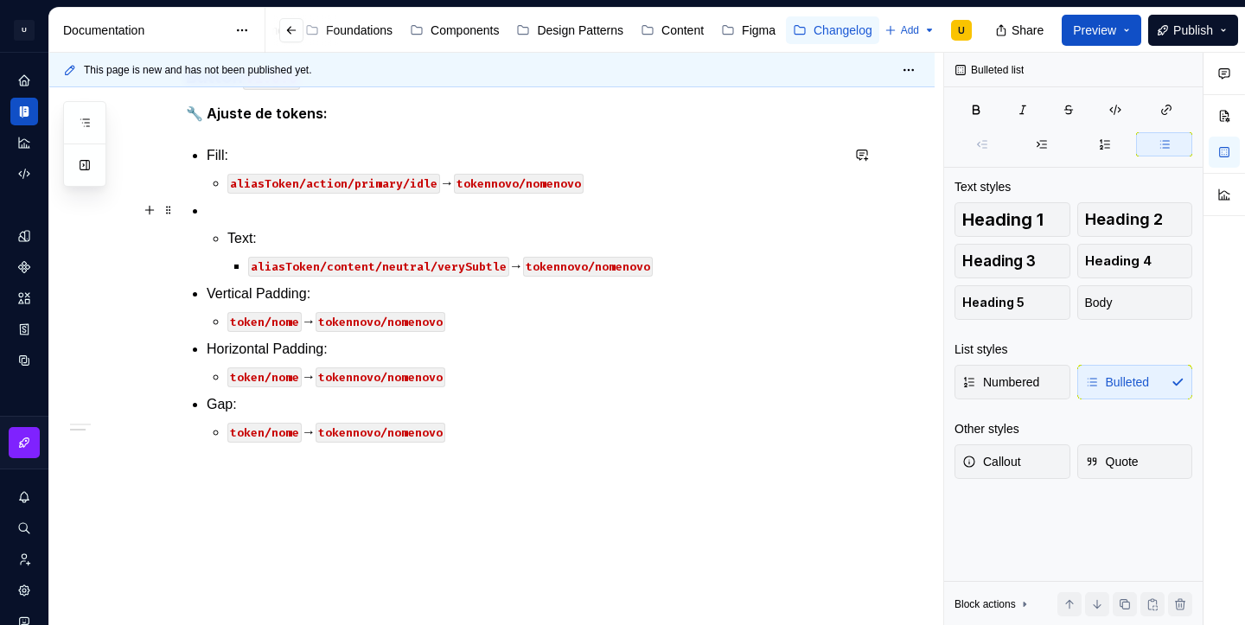
click at [232, 218] on p at bounding box center [523, 211] width 633 height 21
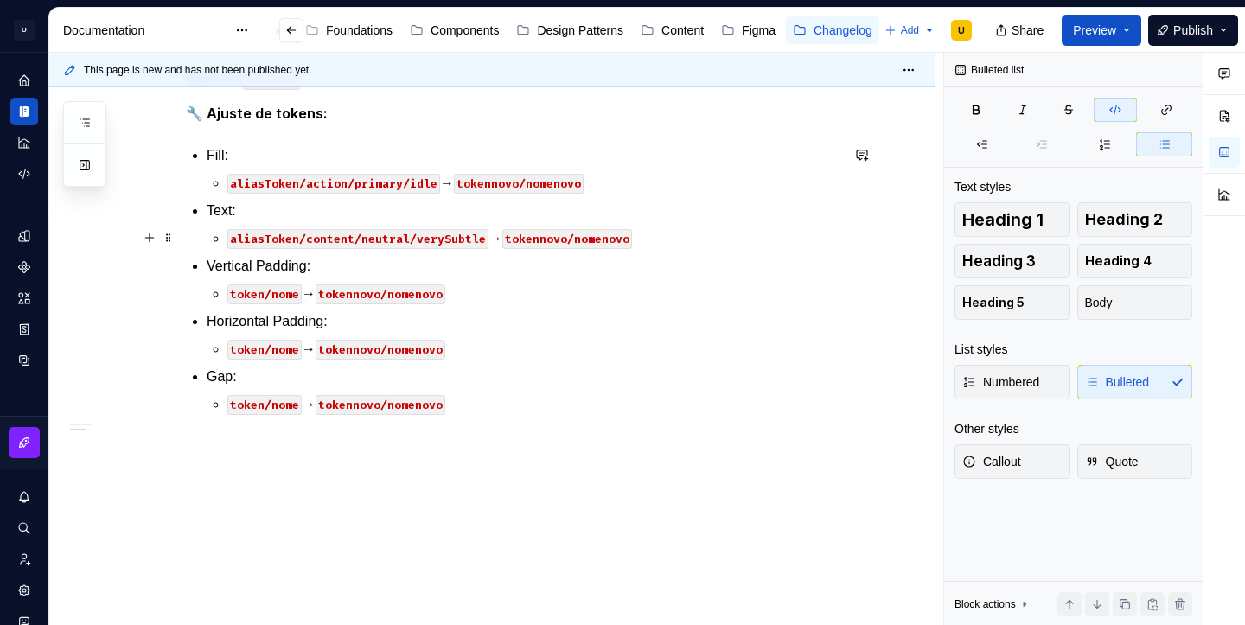
click at [675, 239] on p "aliasToken/content/neutral/verySubtle → tokennovo/nomenovo" at bounding box center [533, 238] width 612 height 21
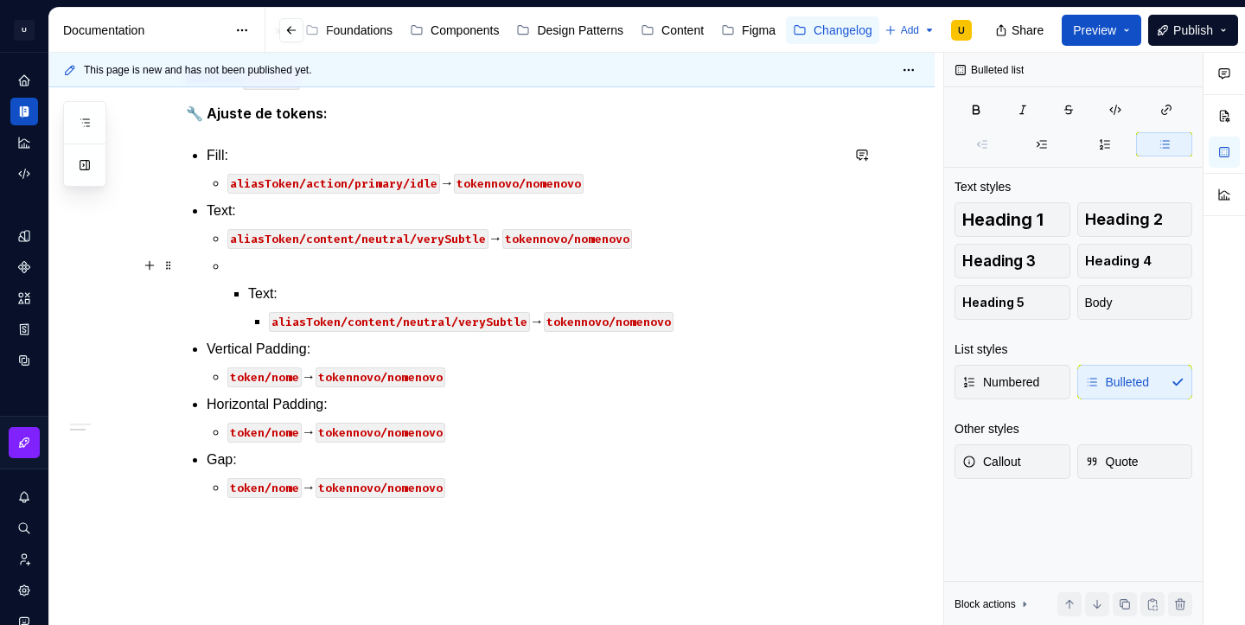
click at [264, 269] on p at bounding box center [533, 266] width 612 height 21
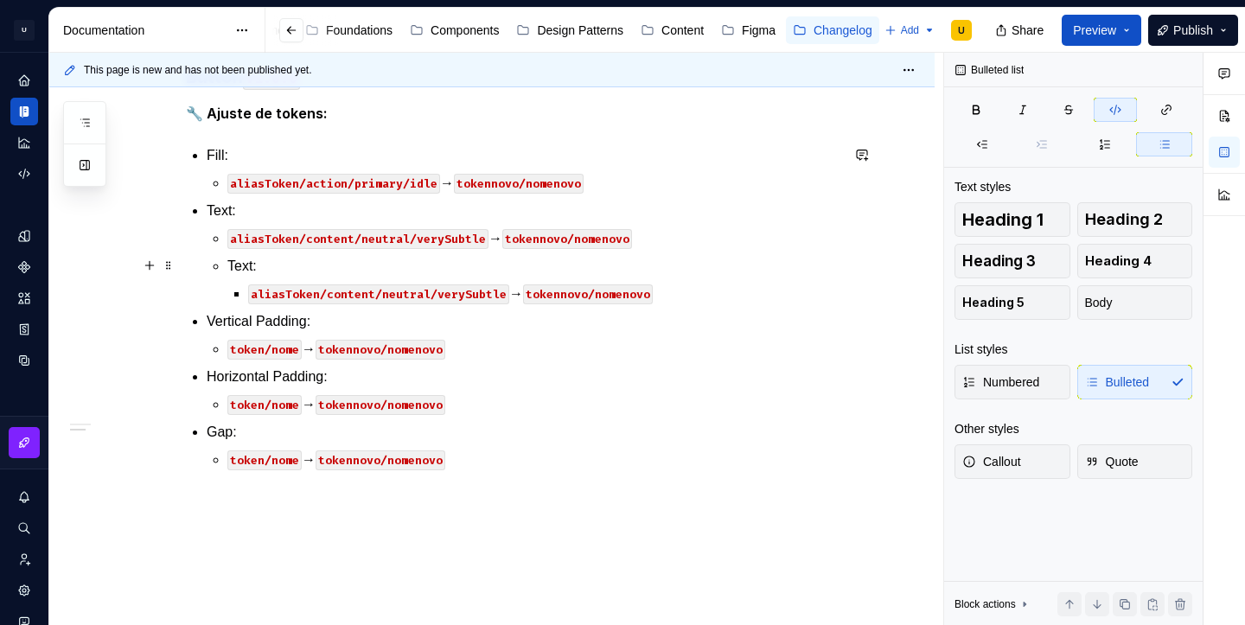
click at [232, 266] on p "Text:" at bounding box center [533, 266] width 612 height 21
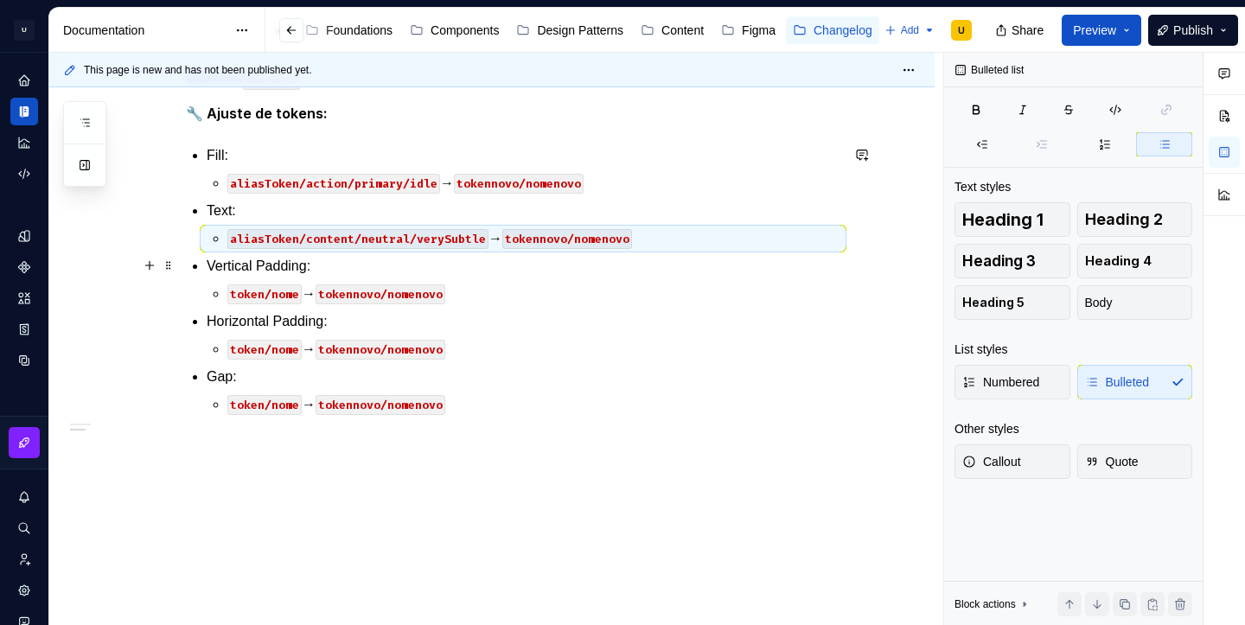
click at [541, 278] on li "Vertical Padding: token/nome → tokennovo/nomenovo" at bounding box center [523, 280] width 633 height 48
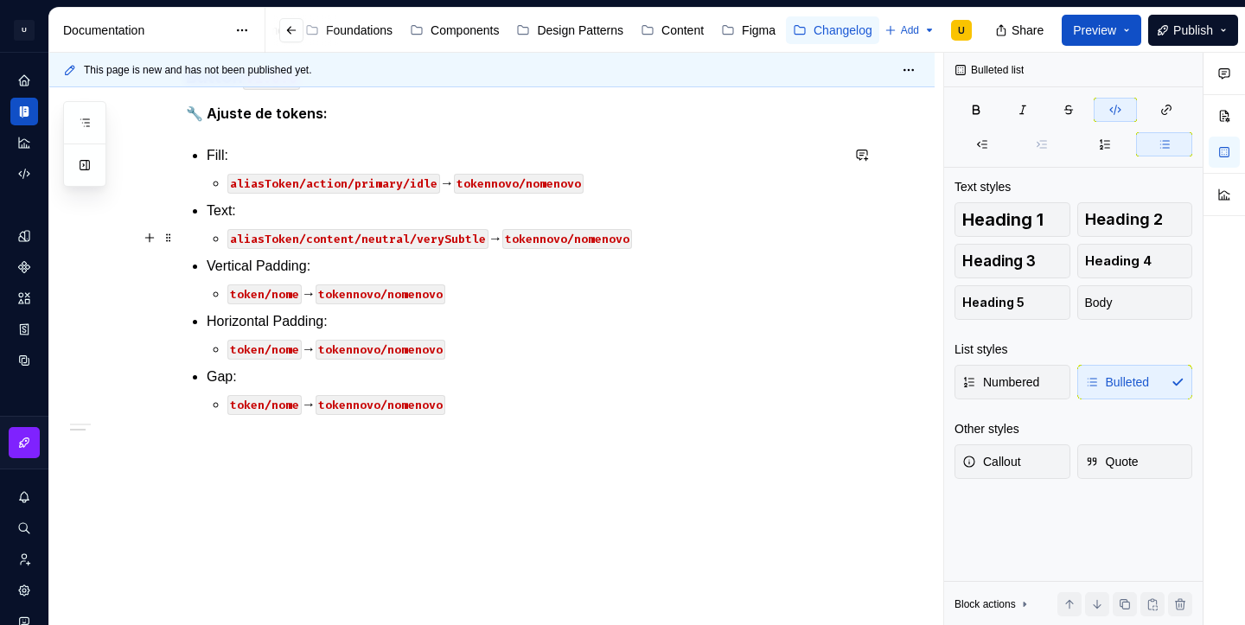
click at [668, 246] on p "aliasToken/content/neutral/verySubtle → tokennovo/nomenovo" at bounding box center [533, 238] width 612 height 21
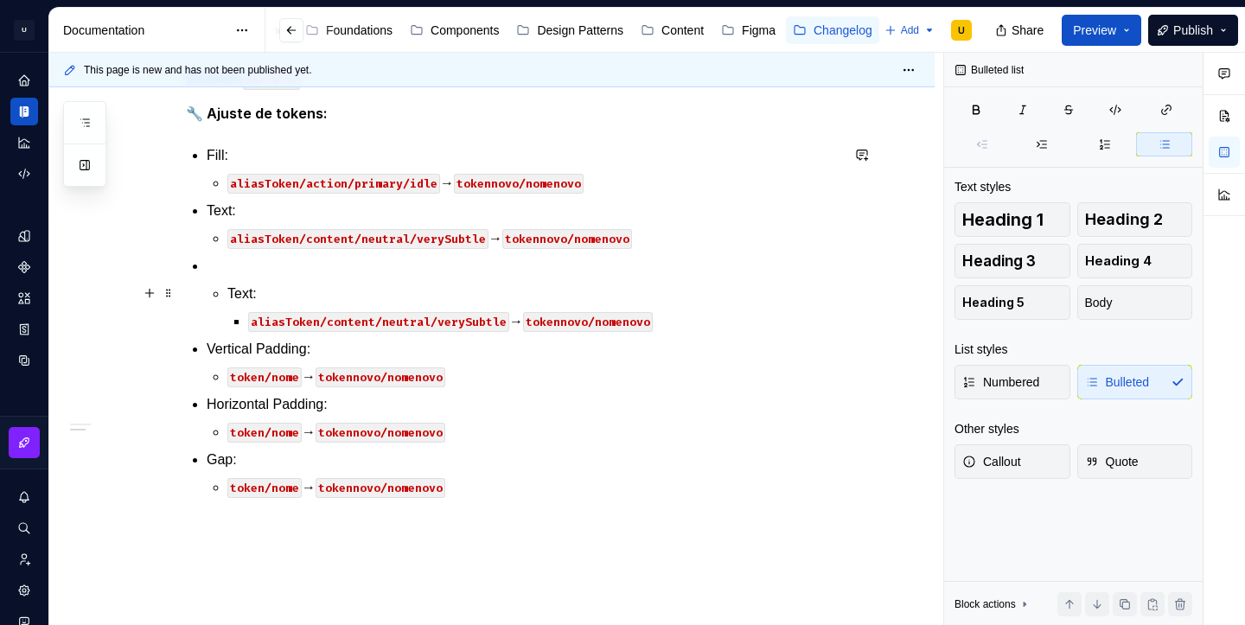
click at [208, 295] on div "26 de Setembro CDS v2.1.x Button v1.0.0 🔧 Ajuste de tokens: Fill: aliasToken/ac…" at bounding box center [513, 281] width 654 height 516
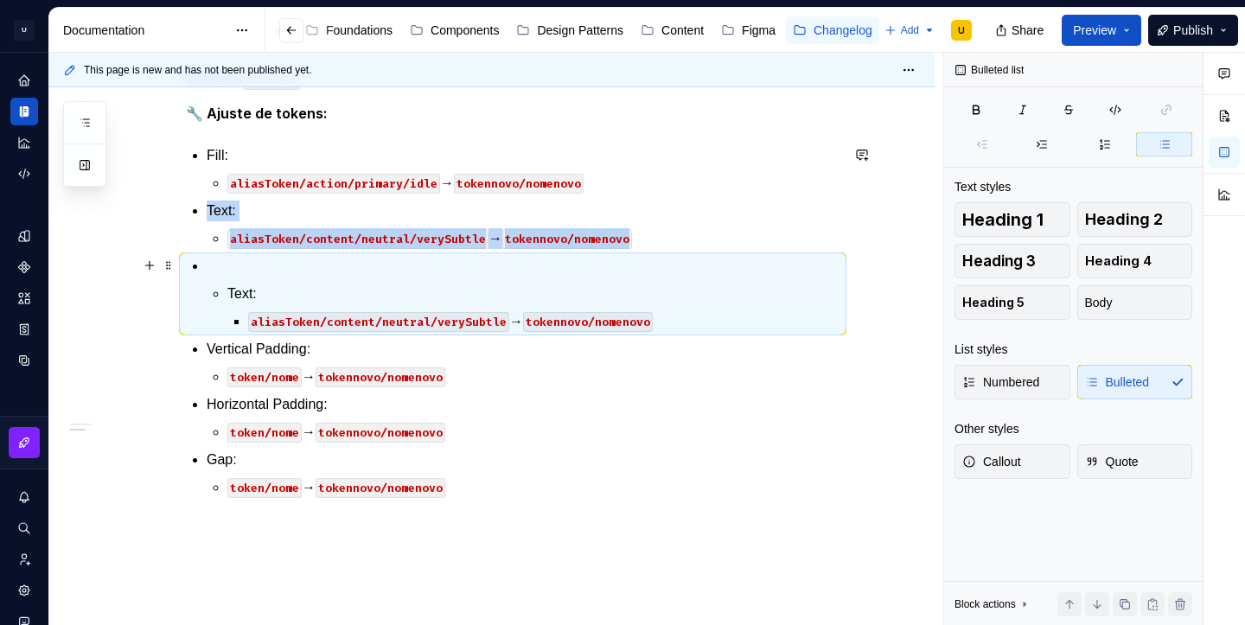
click at [238, 274] on p at bounding box center [523, 266] width 633 height 21
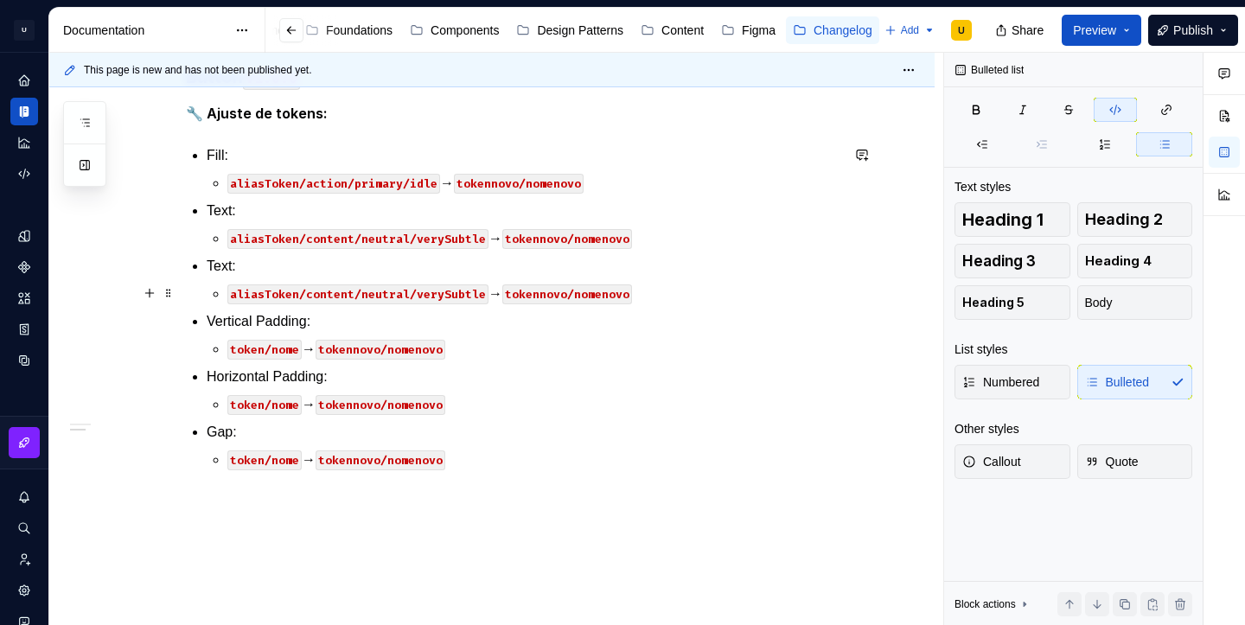
click at [646, 293] on p "aliasToken/content/neutral/verySubtle → tokennovo/nomenovo" at bounding box center [533, 294] width 612 height 21
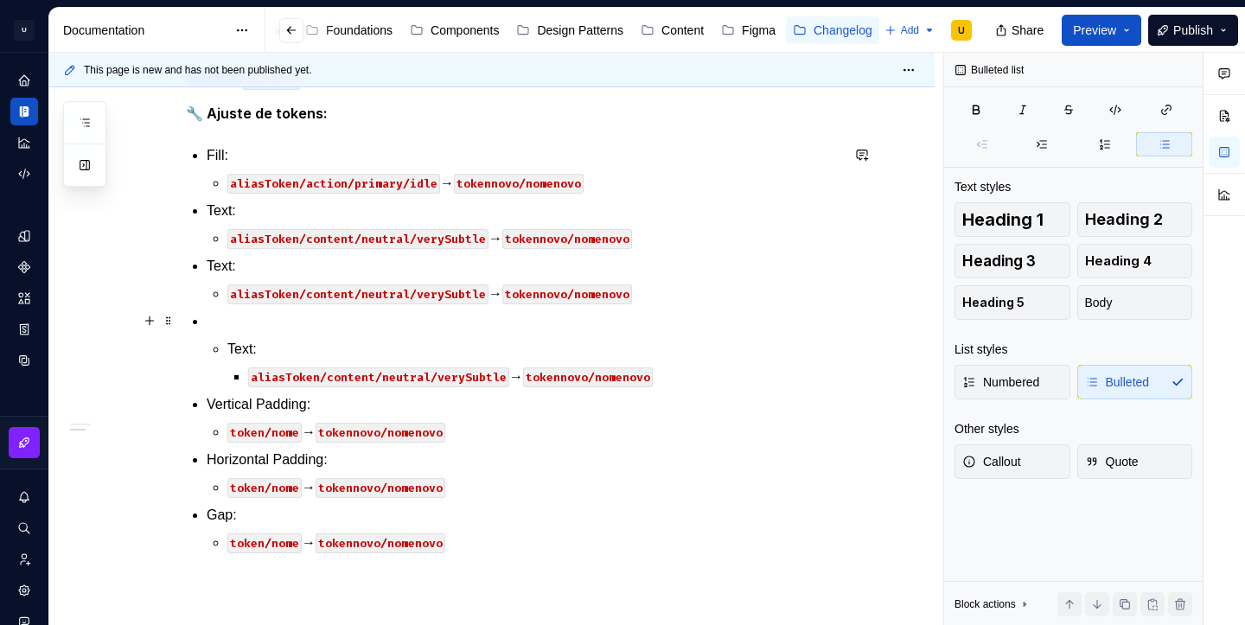
click at [277, 322] on p at bounding box center [523, 321] width 633 height 21
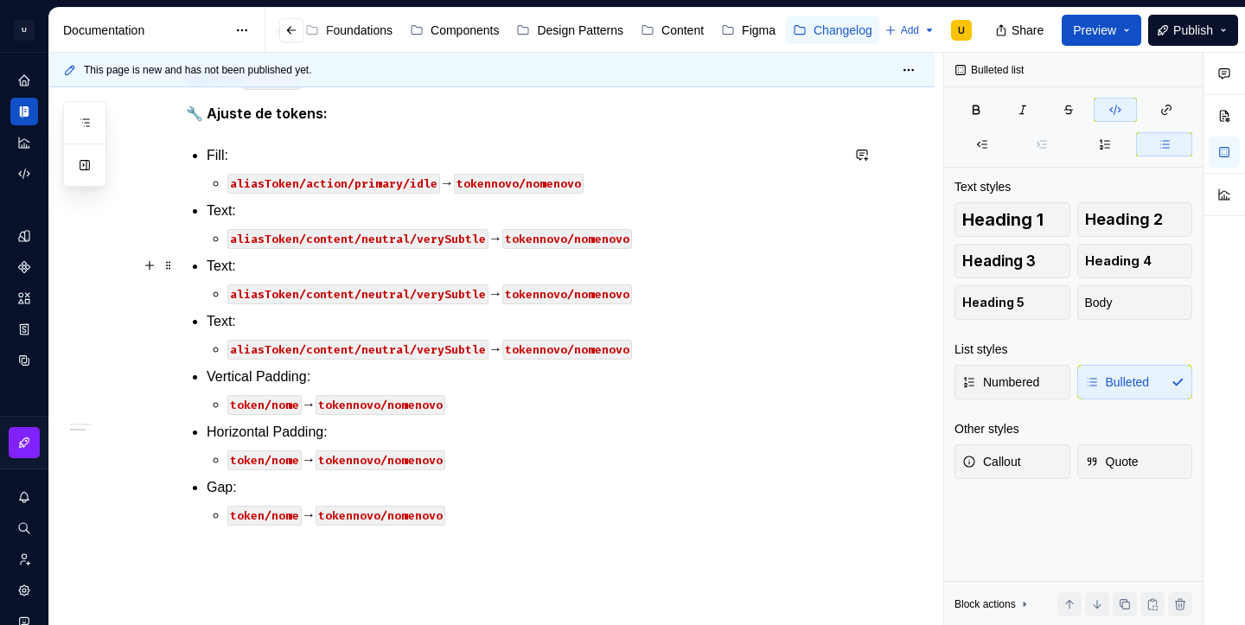
click at [222, 261] on p "Text:" at bounding box center [523, 266] width 633 height 21
click at [233, 323] on p "Text:" at bounding box center [523, 321] width 633 height 21
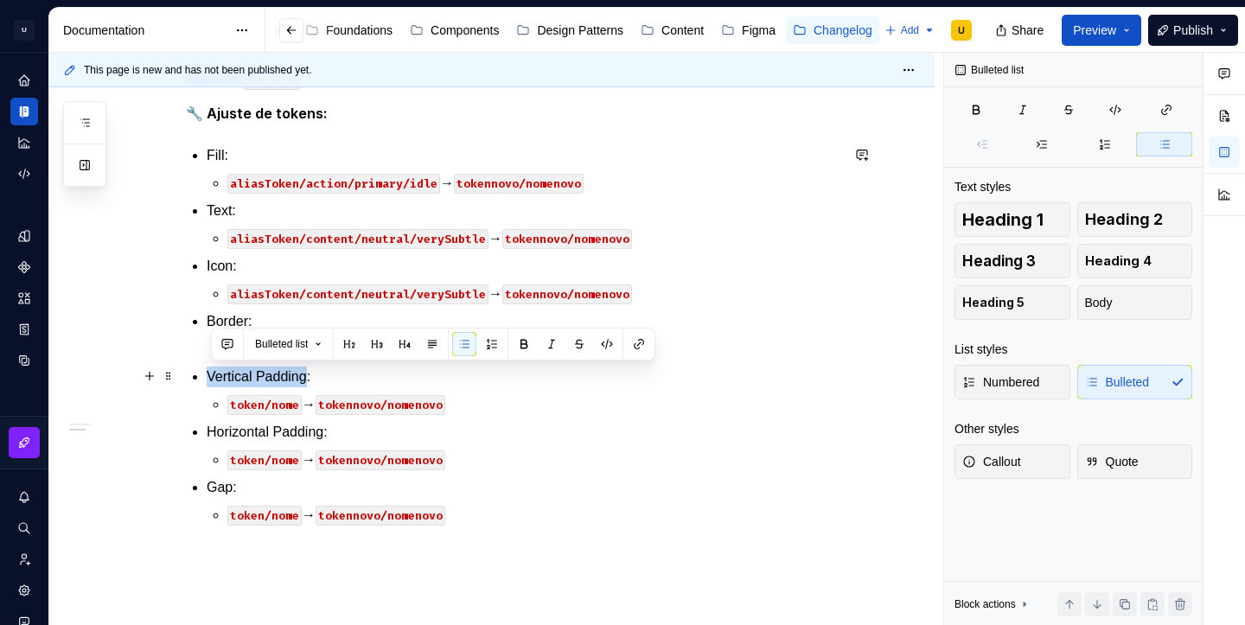
drag, startPoint x: 315, startPoint y: 378, endPoint x: 214, endPoint y: 374, distance: 101.2
click at [214, 374] on p "Vertical Padding:" at bounding box center [523, 377] width 633 height 21
copy p "Vertical Padding"
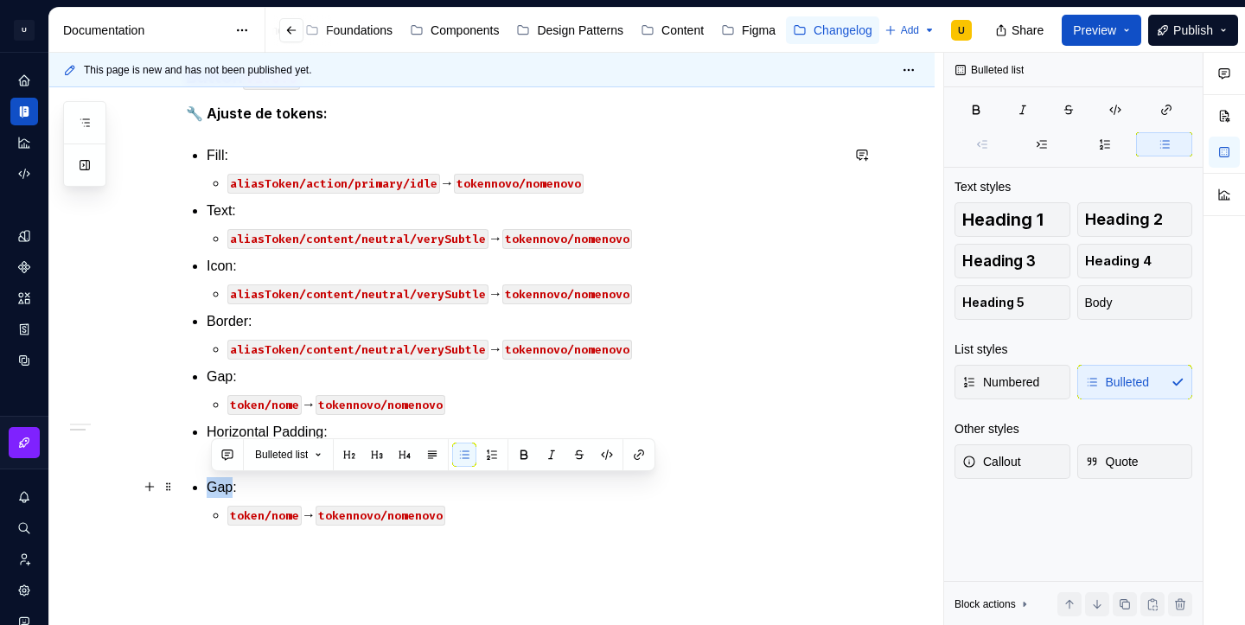
drag, startPoint x: 237, startPoint y: 490, endPoint x: 214, endPoint y: 490, distance: 23.4
click at [214, 490] on p "Gap:" at bounding box center [523, 487] width 633 height 21
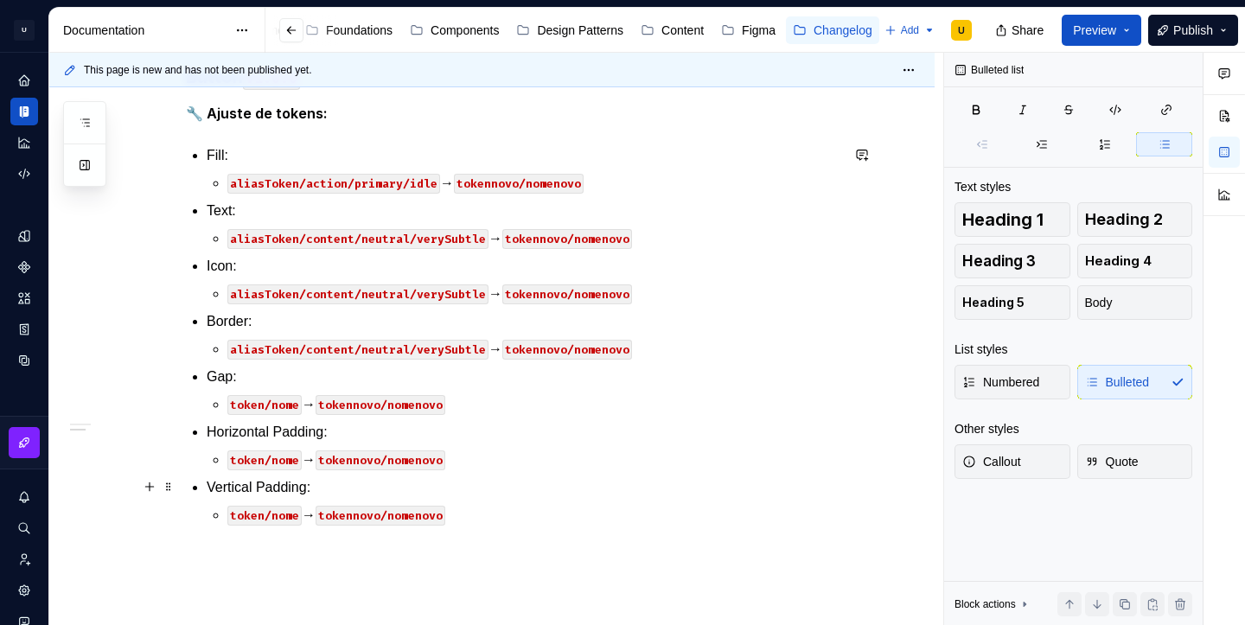
click at [477, 497] on li "Vertical Padding: token/nome → tokennovo/nomenovo" at bounding box center [523, 501] width 633 height 48
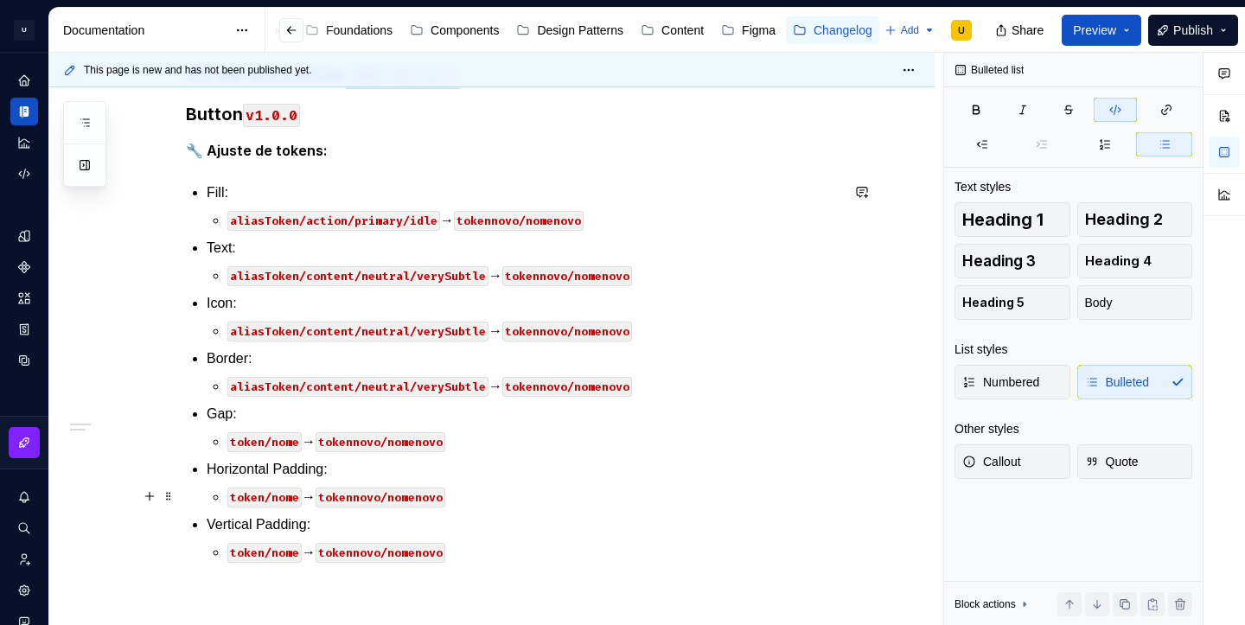
scroll to position [263, 0]
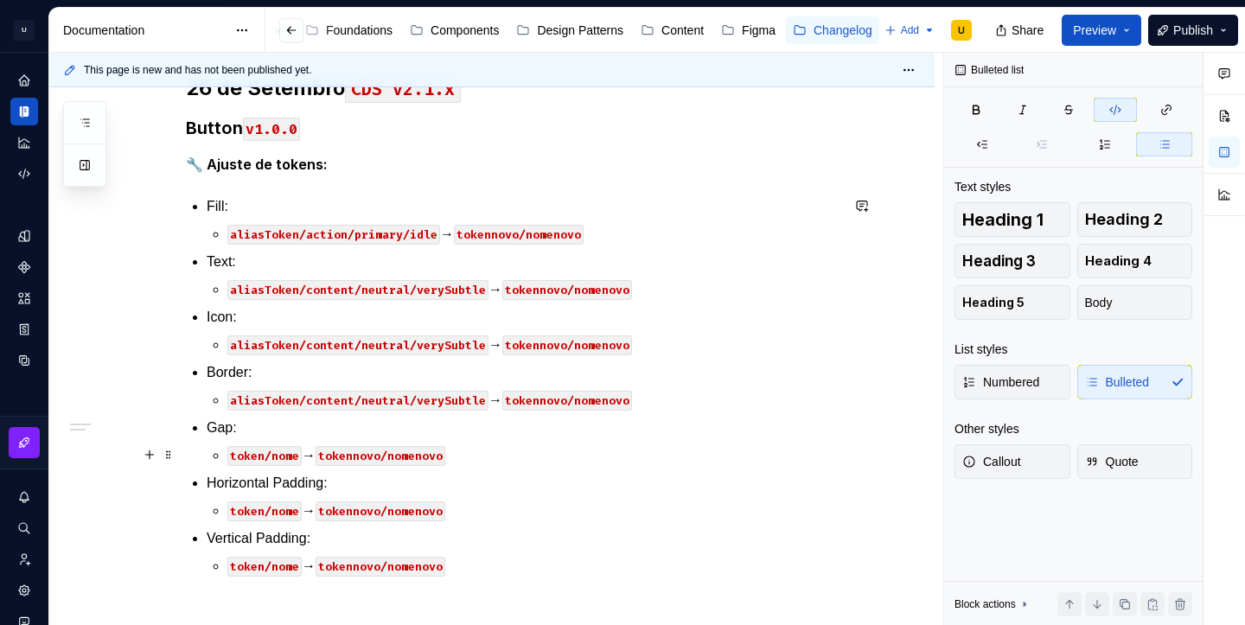
click at [253, 458] on code "token/nome" at bounding box center [264, 456] width 74 height 20
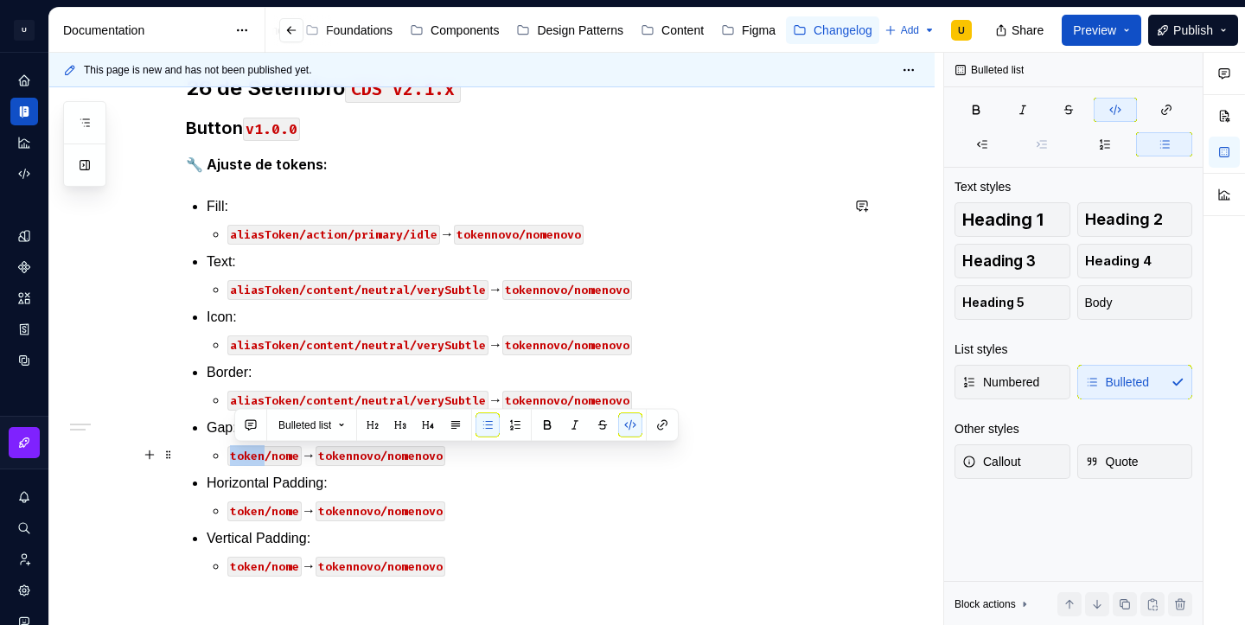
click at [253, 458] on code "token/nome" at bounding box center [264, 456] width 74 height 20
drag, startPoint x: 300, startPoint y: 458, endPoint x: 235, endPoint y: 455, distance: 64.9
click at [235, 455] on code "token/nome" at bounding box center [264, 456] width 74 height 20
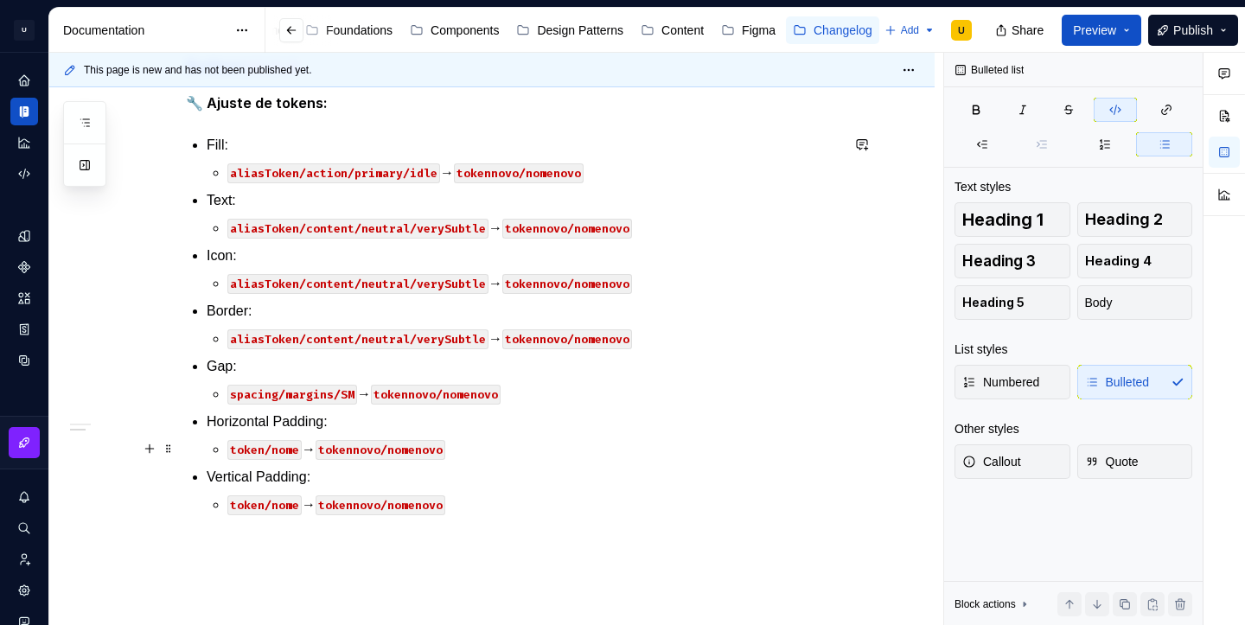
scroll to position [342, 0]
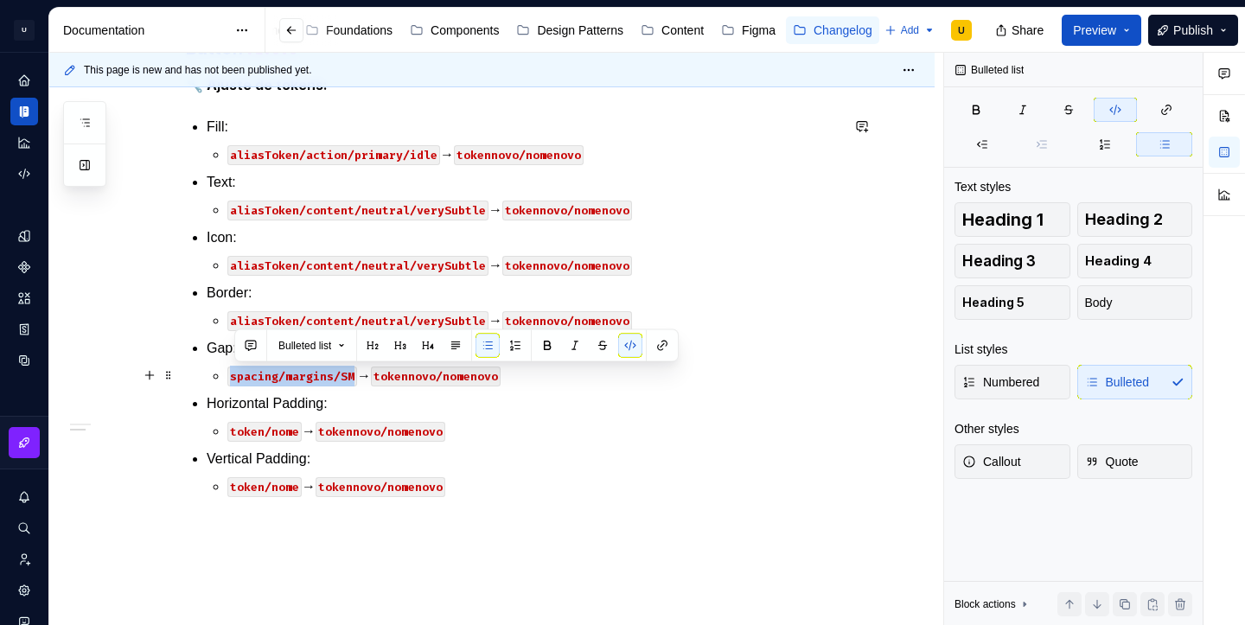
drag, startPoint x: 360, startPoint y: 376, endPoint x: 233, endPoint y: 368, distance: 127.4
click at [233, 368] on p "spacing/margins/SM → tokennovo/nomenovo" at bounding box center [533, 376] width 612 height 21
copy code "spacing/margins/SM"
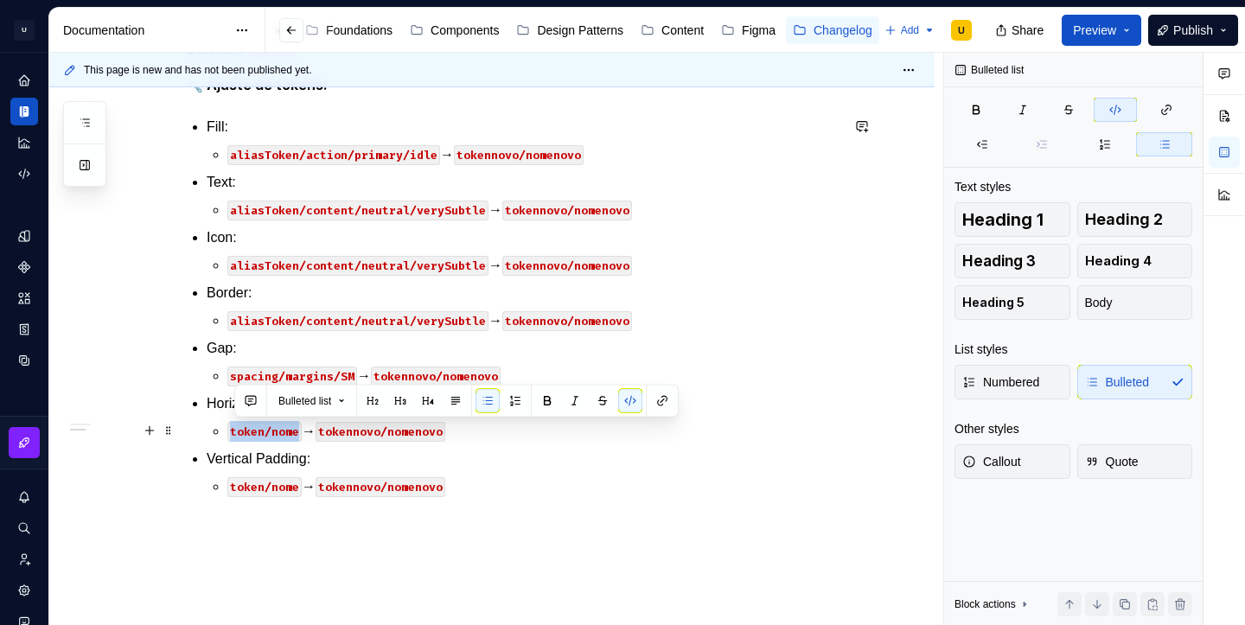
drag, startPoint x: 301, startPoint y: 430, endPoint x: 234, endPoint y: 433, distance: 66.7
click at [234, 433] on code "token/nome" at bounding box center [264, 432] width 74 height 20
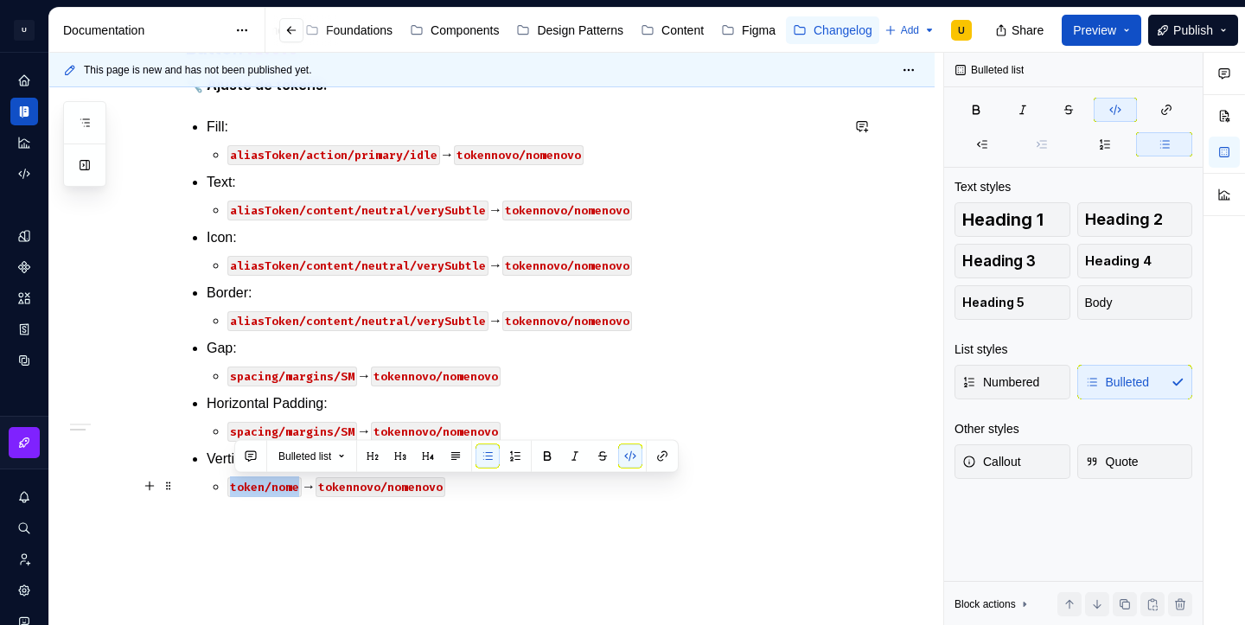
drag, startPoint x: 302, startPoint y: 489, endPoint x: 234, endPoint y: 490, distance: 67.5
click at [234, 490] on code "token/nome" at bounding box center [264, 487] width 74 height 20
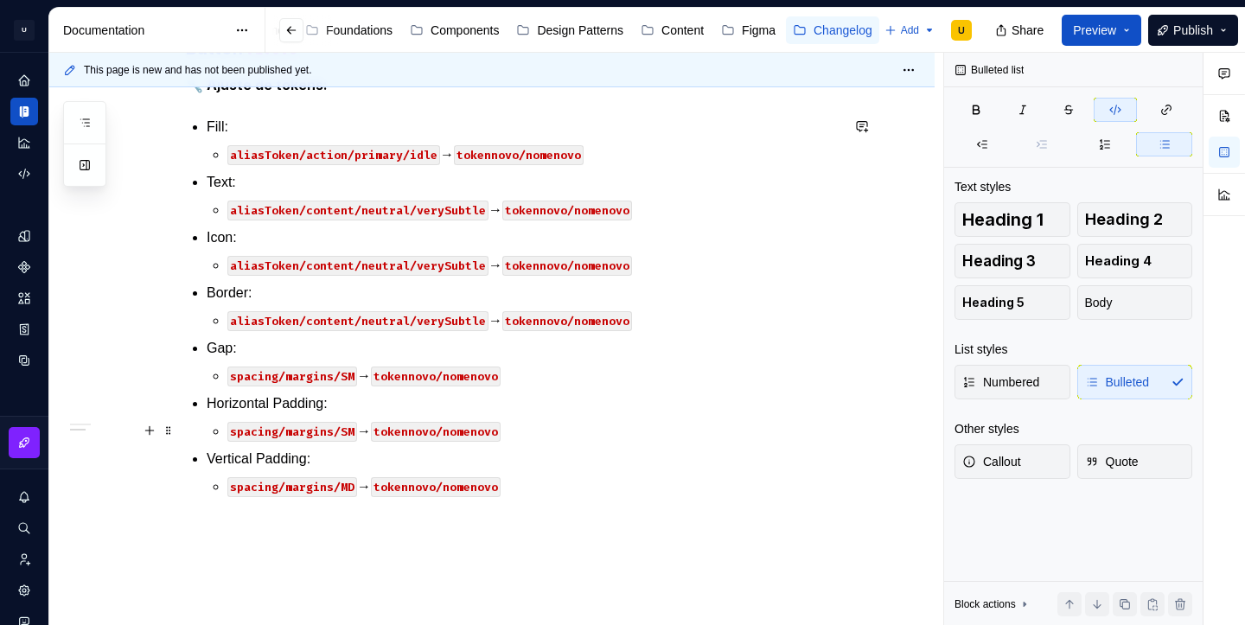
click at [350, 429] on code "spacing/margins/SM" at bounding box center [292, 432] width 130 height 20
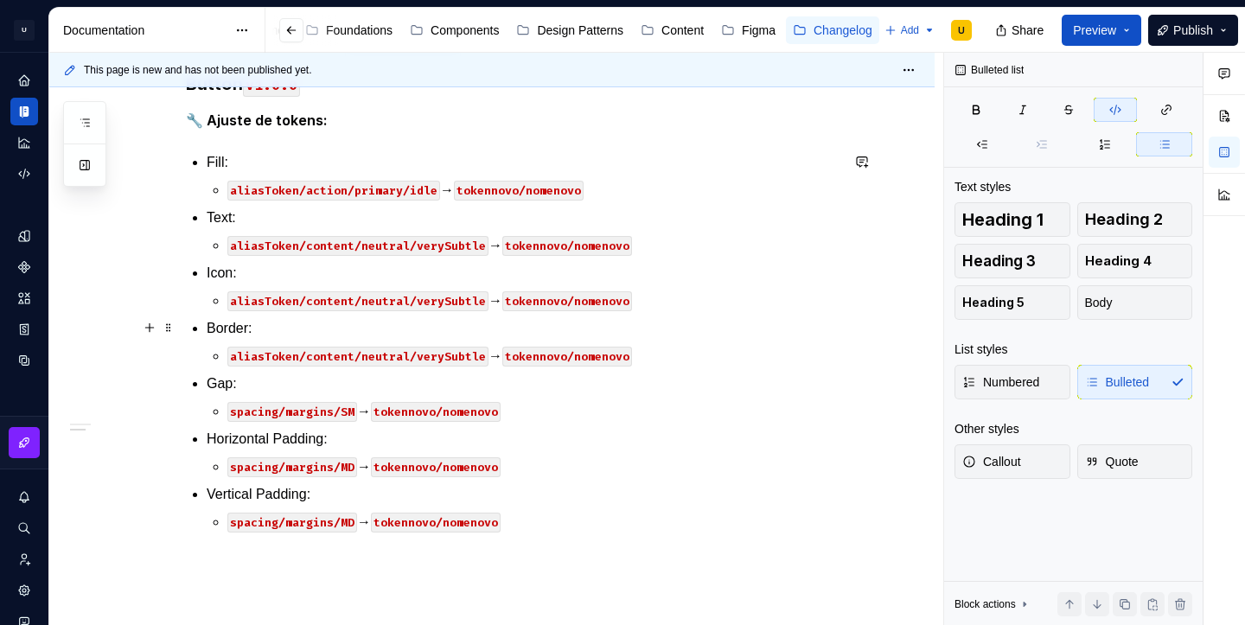
scroll to position [314, 0]
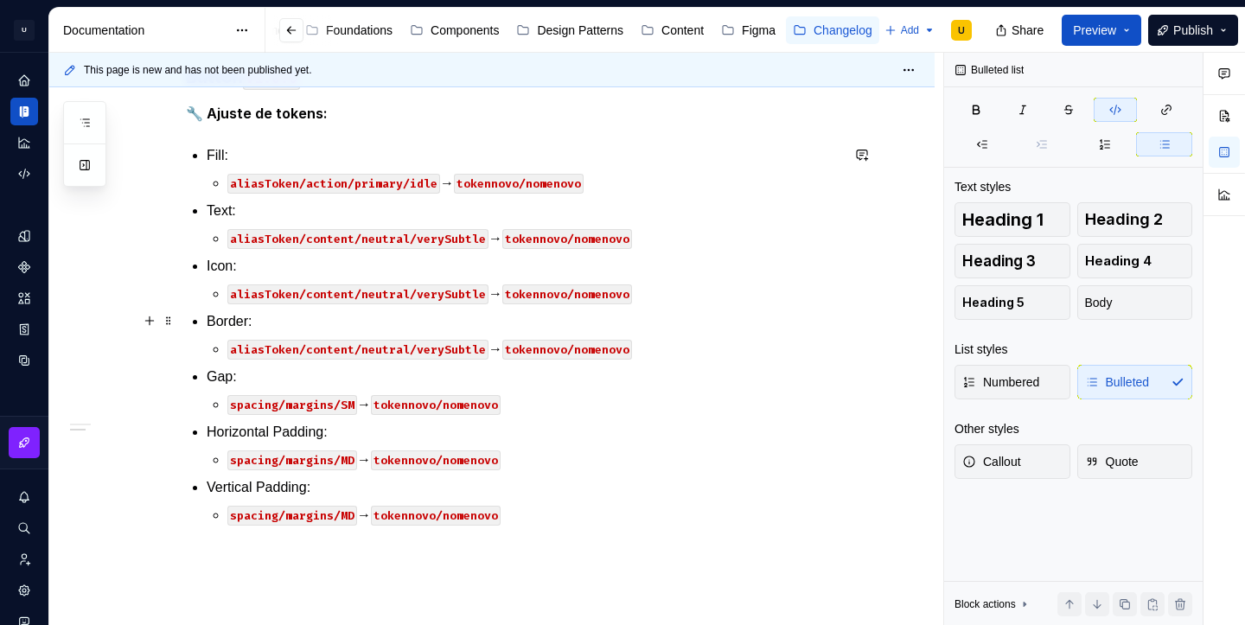
type textarea "*"
